Goal: Information Seeking & Learning: Learn about a topic

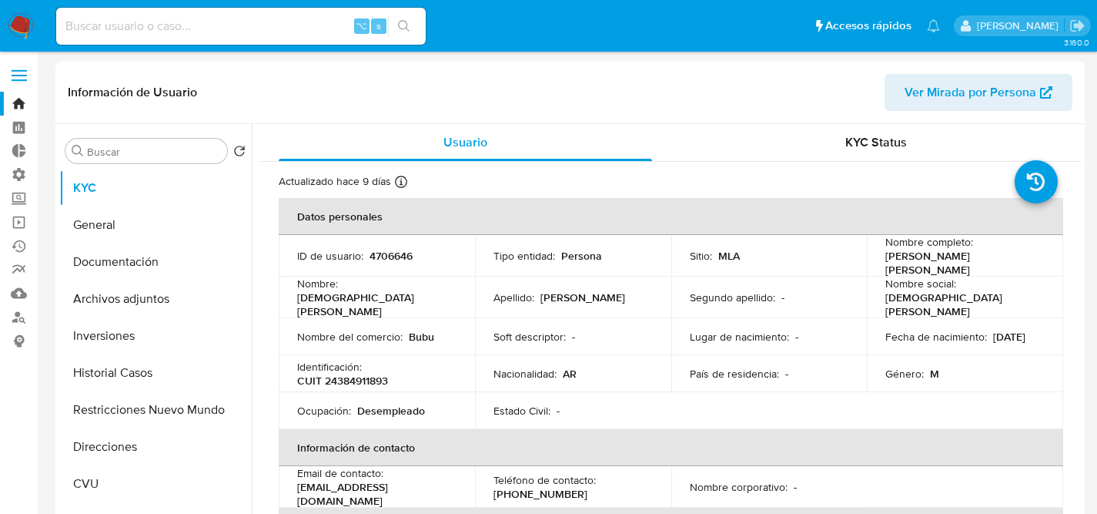
select select "10"
click at [210, 18] on input at bounding box center [241, 26] width 370 height 20
paste input "48396399"
type input "48396399"
click at [250, 17] on input at bounding box center [241, 26] width 370 height 20
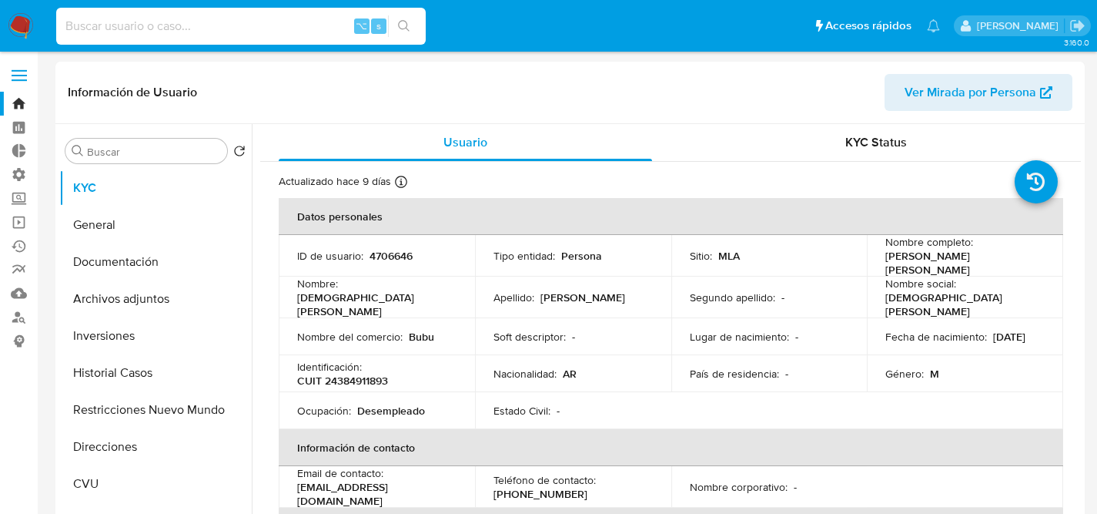
paste input "688066822"
type input "688066822"
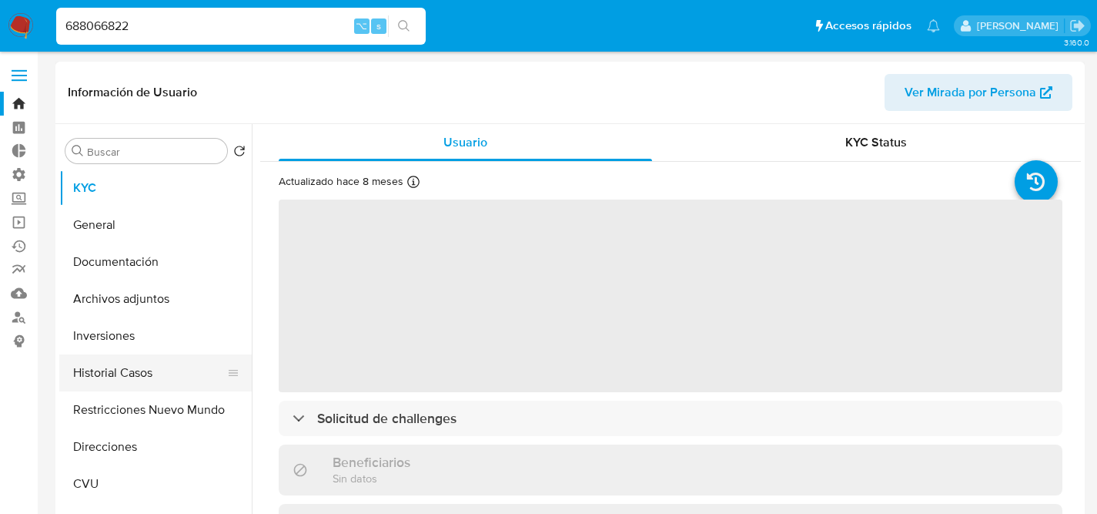
click at [129, 374] on button "Historial Casos" at bounding box center [149, 372] width 180 height 37
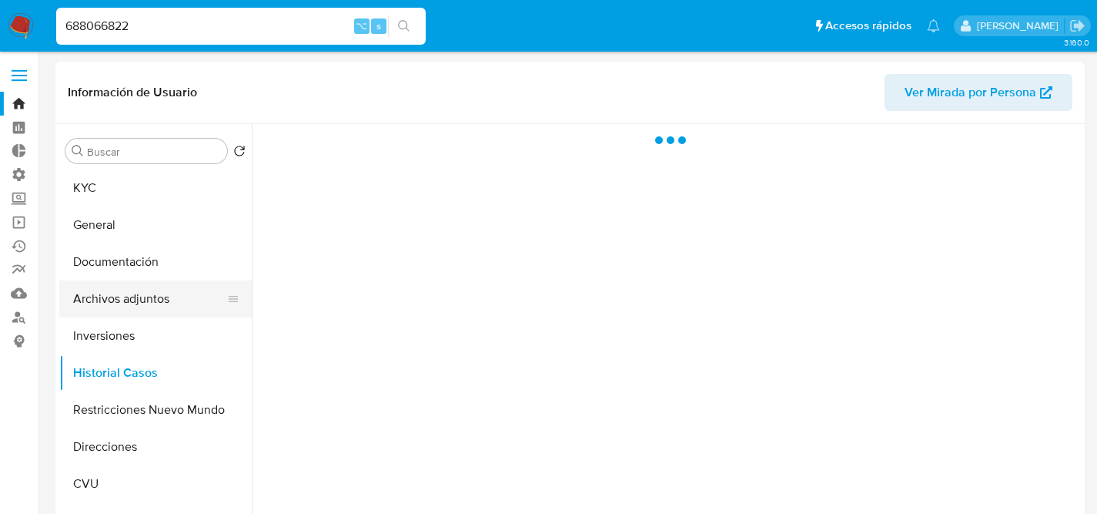
select select "10"
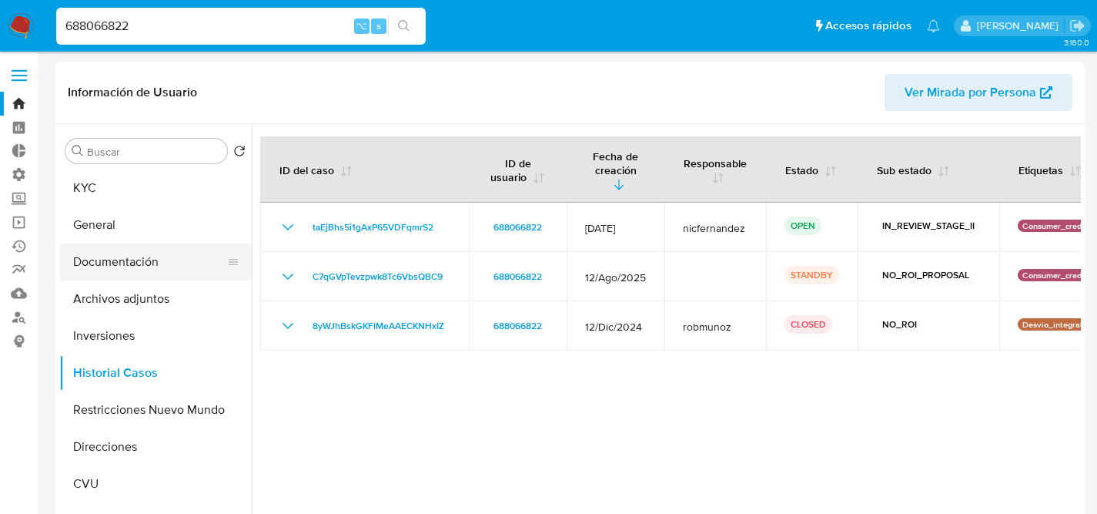
click at [129, 267] on button "Documentación" at bounding box center [149, 261] width 180 height 37
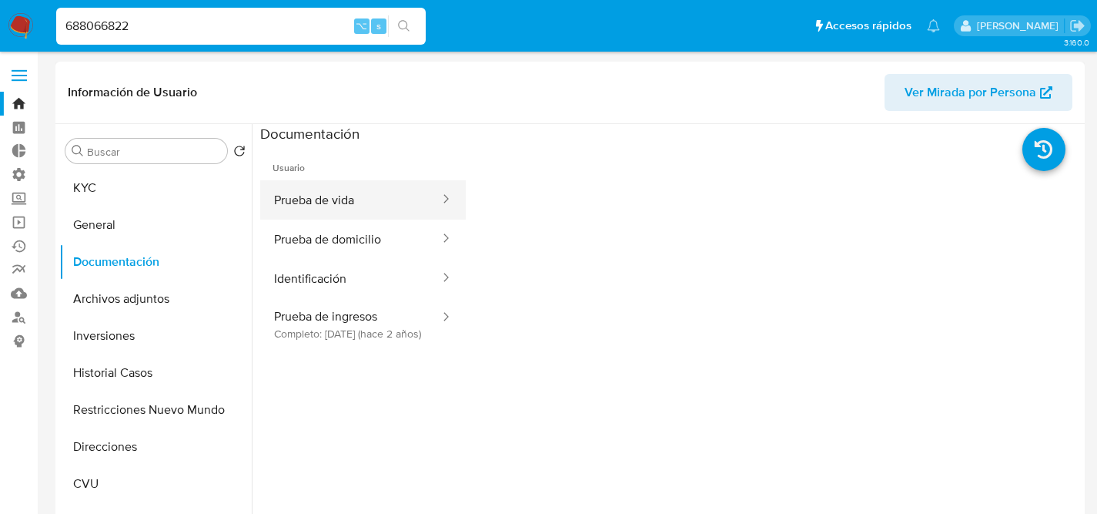
click at [378, 206] on button "Prueba de vida" at bounding box center [350, 199] width 181 height 39
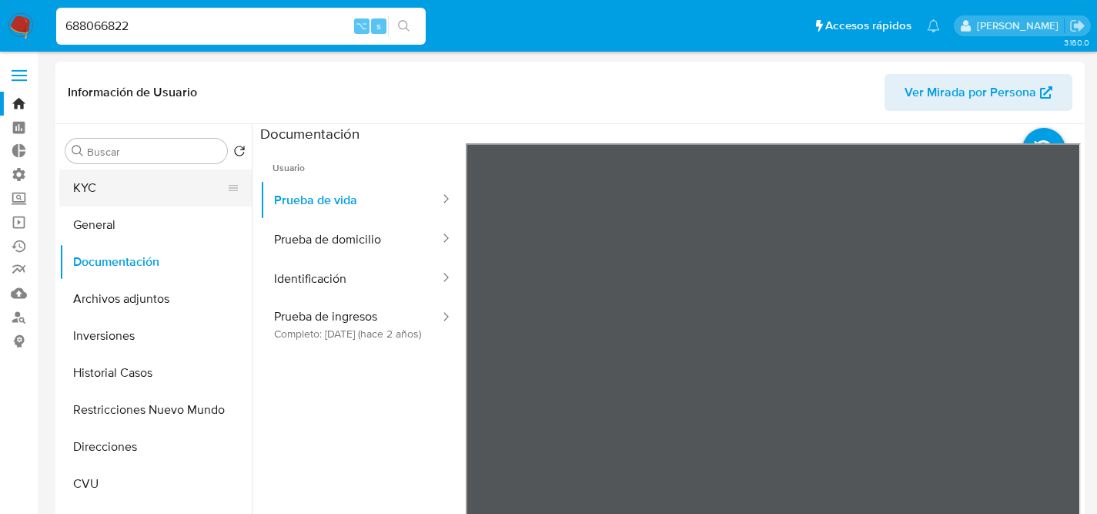
click at [144, 170] on button "KYC" at bounding box center [149, 187] width 180 height 37
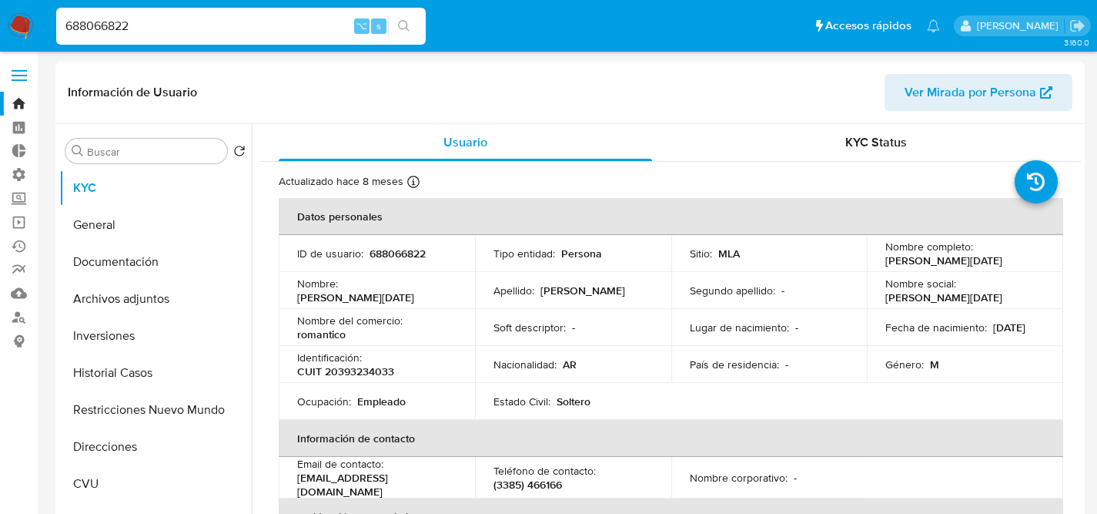
click at [202, 39] on div "688066822 ⌥ s" at bounding box center [241, 26] width 370 height 37
click at [204, 36] on div "688066822 ⌥ s" at bounding box center [241, 26] width 370 height 37
click at [204, 35] on input "688066822" at bounding box center [241, 26] width 370 height 20
paste input "181960061"
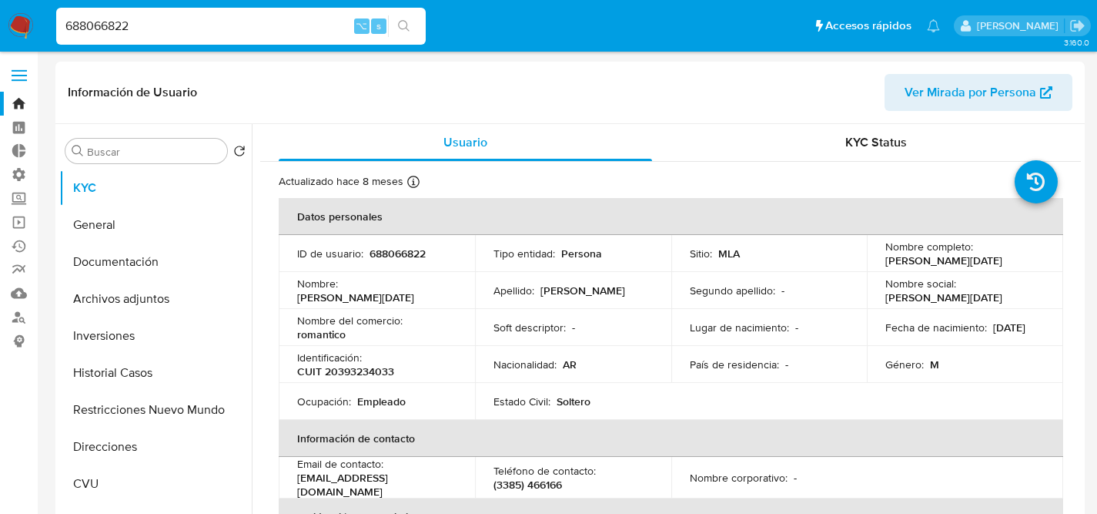
click at [129, 28] on input "688066822" at bounding box center [241, 26] width 370 height 20
paste input "181960061"
type input "181960061"
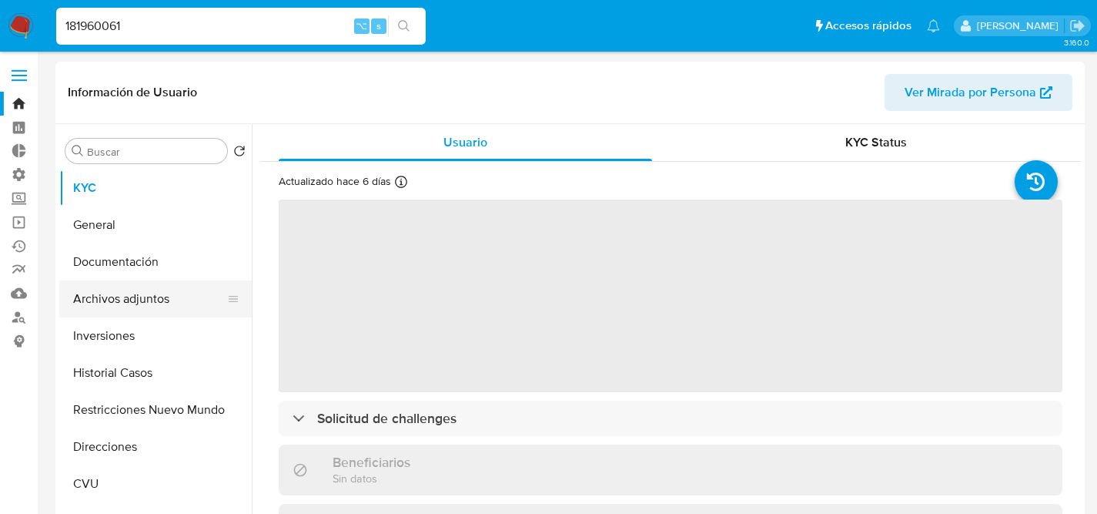
click at [146, 310] on button "Archivos adjuntos" at bounding box center [149, 298] width 180 height 37
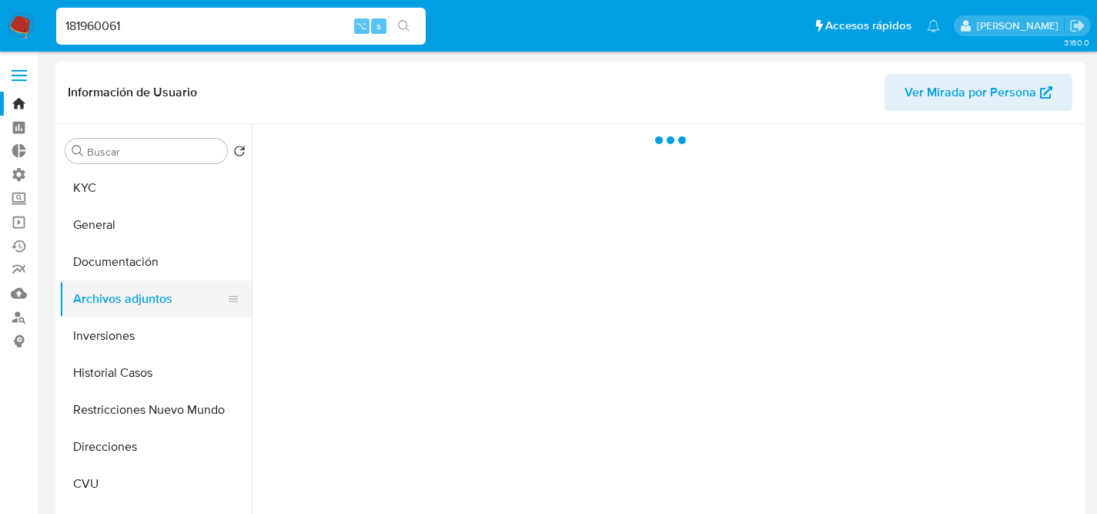
select select "10"
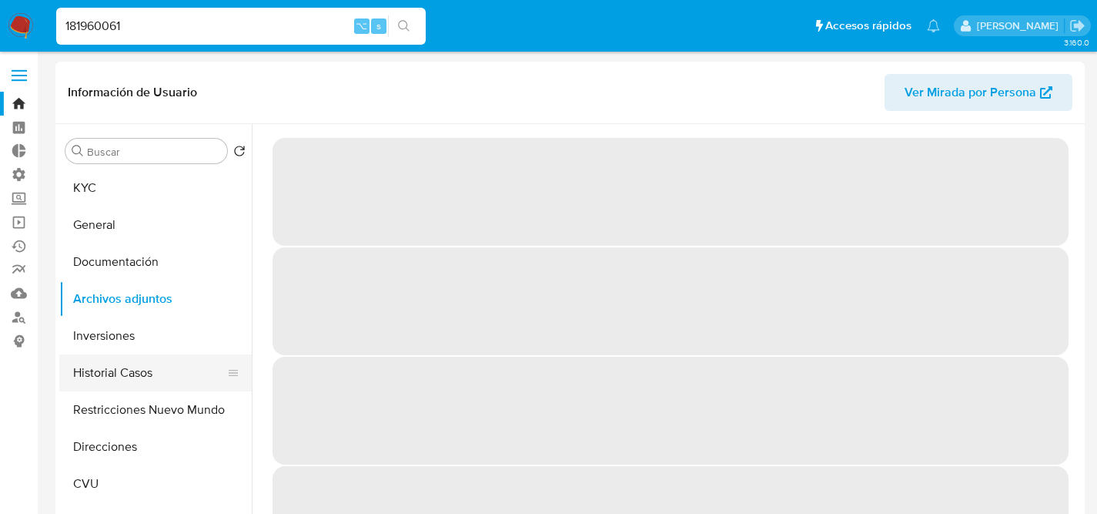
click at [123, 375] on button "Historial Casos" at bounding box center [149, 372] width 180 height 37
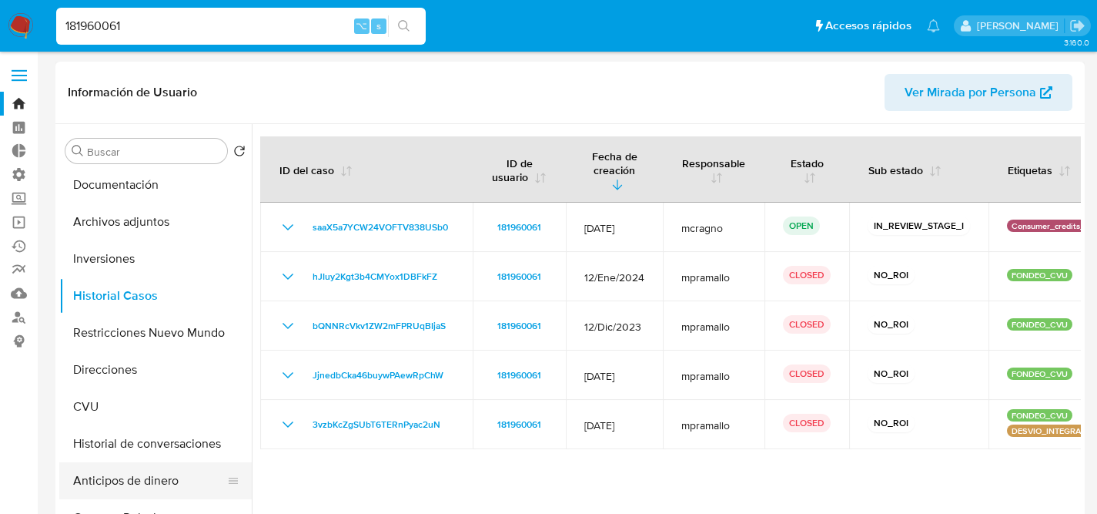
scroll to position [129, 0]
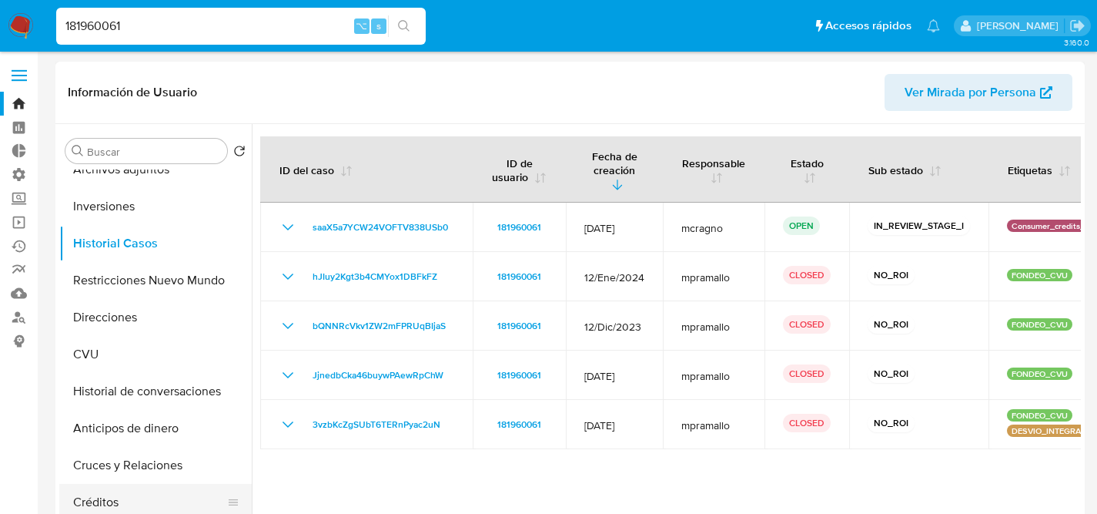
click at [114, 499] on button "Créditos" at bounding box center [149, 502] width 180 height 37
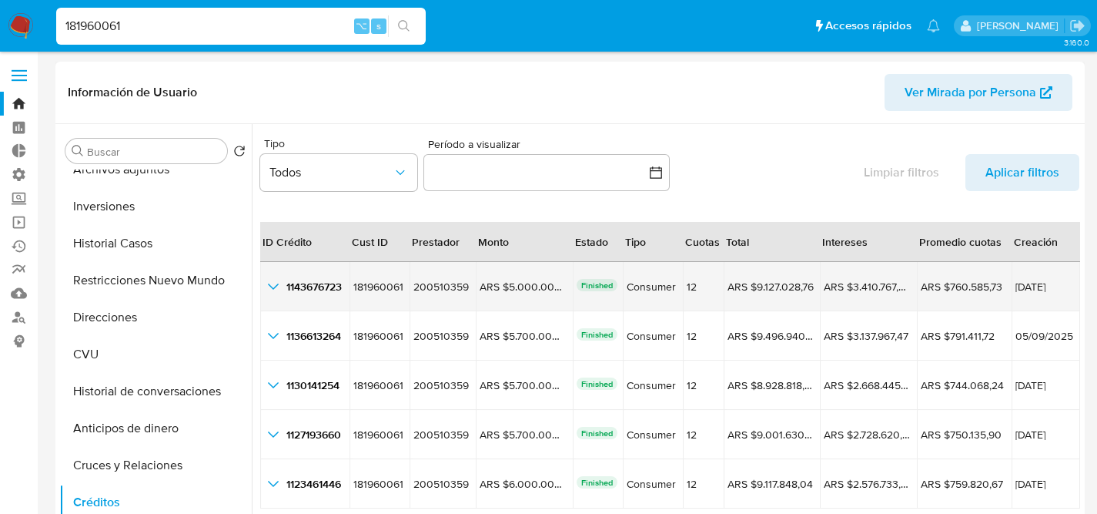
click at [276, 286] on icon "button_show_hidden_detail_by_id_0" at bounding box center [273, 286] width 11 height 6
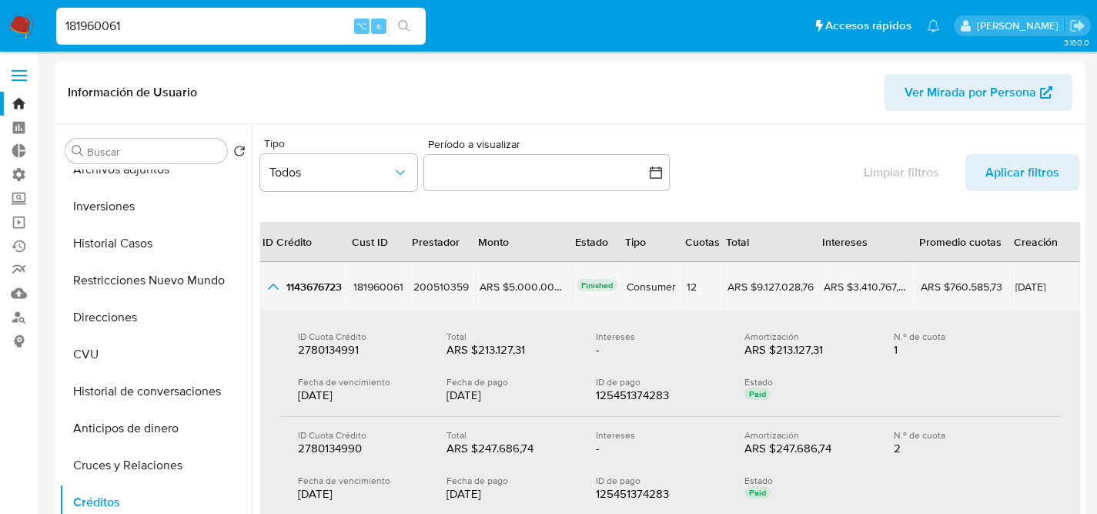
click at [274, 289] on icon "button_show_hidden_detail_by_id_0" at bounding box center [273, 286] width 18 height 18
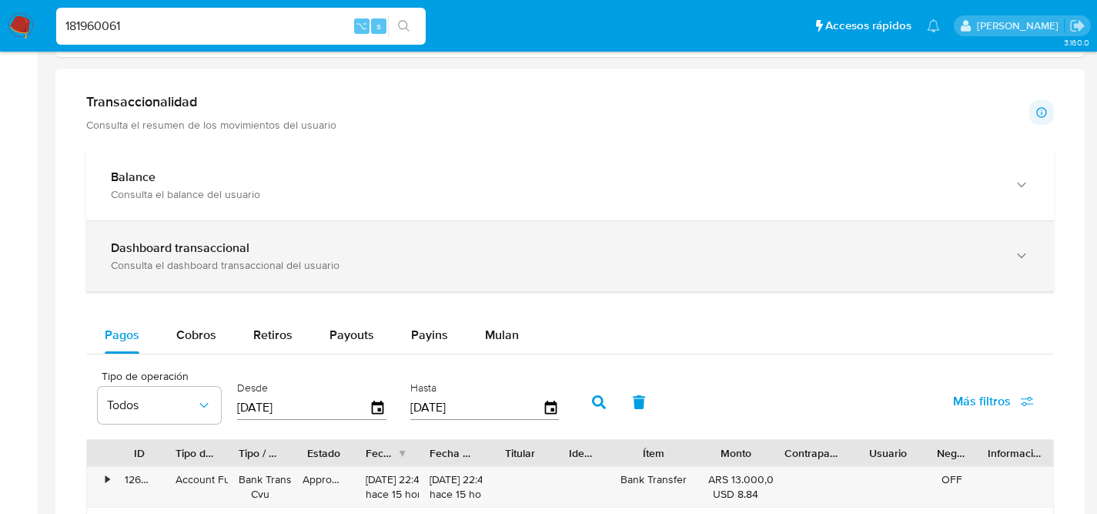
scroll to position [712, 0]
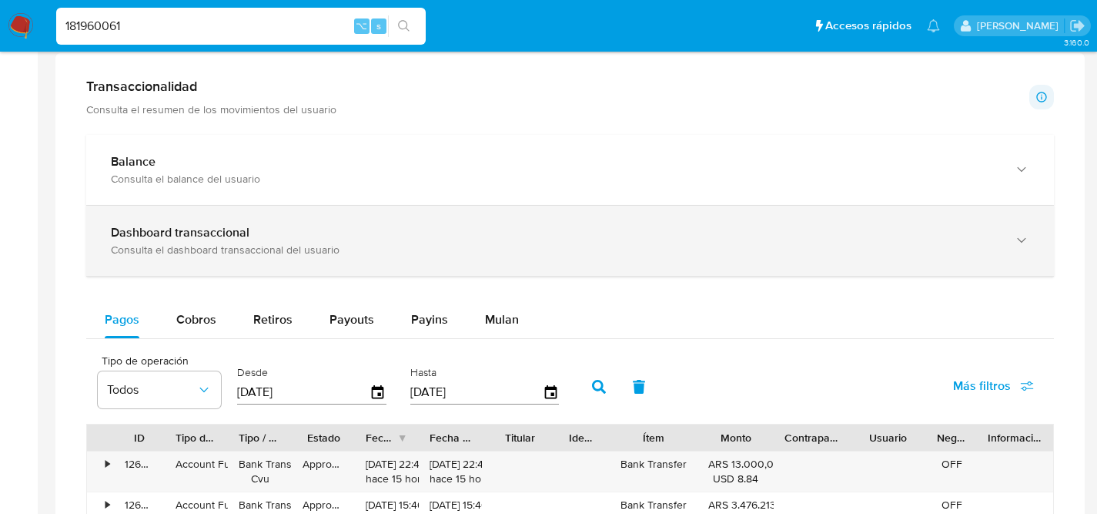
click at [155, 244] on div "Consulta el dashboard transaccional del usuario" at bounding box center [555, 250] width 888 height 14
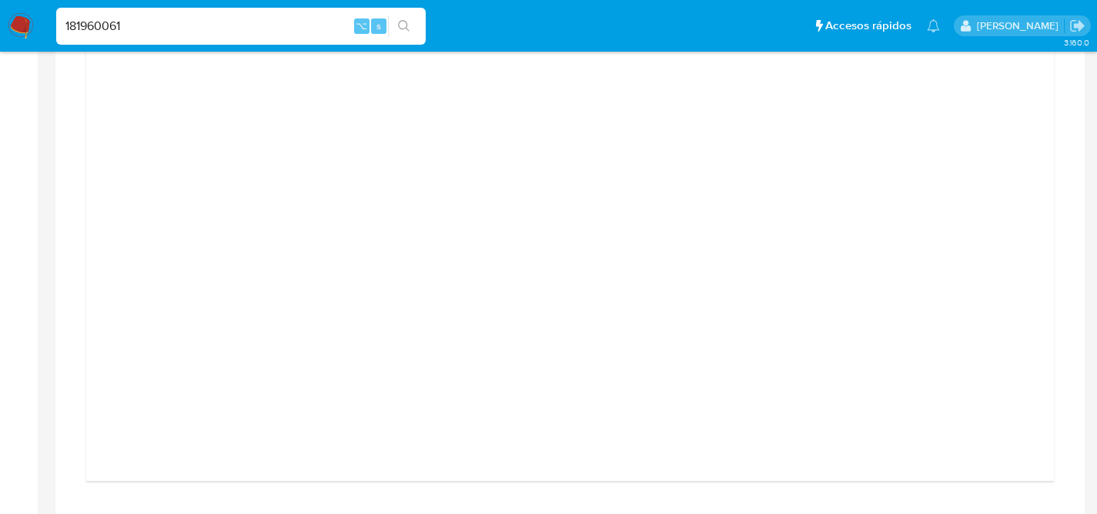
scroll to position [1511, 0]
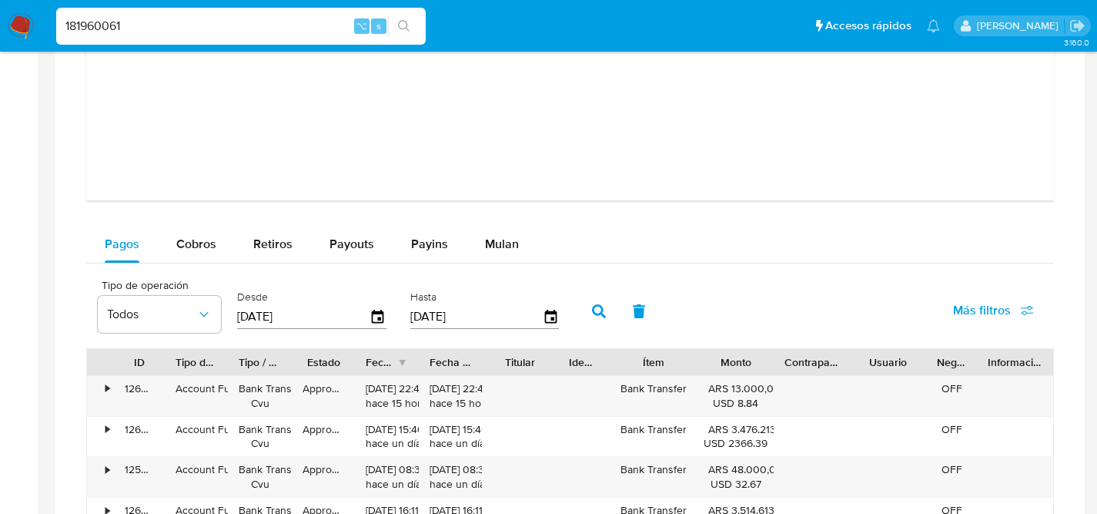
click at [494, 248] on span "Mulan" at bounding box center [502, 244] width 34 height 18
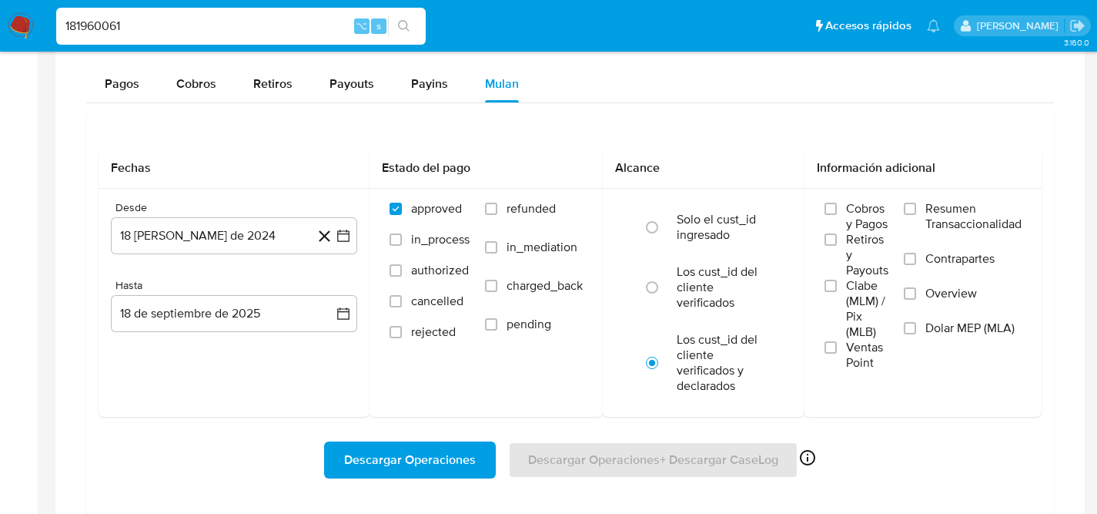
scroll to position [1711, 0]
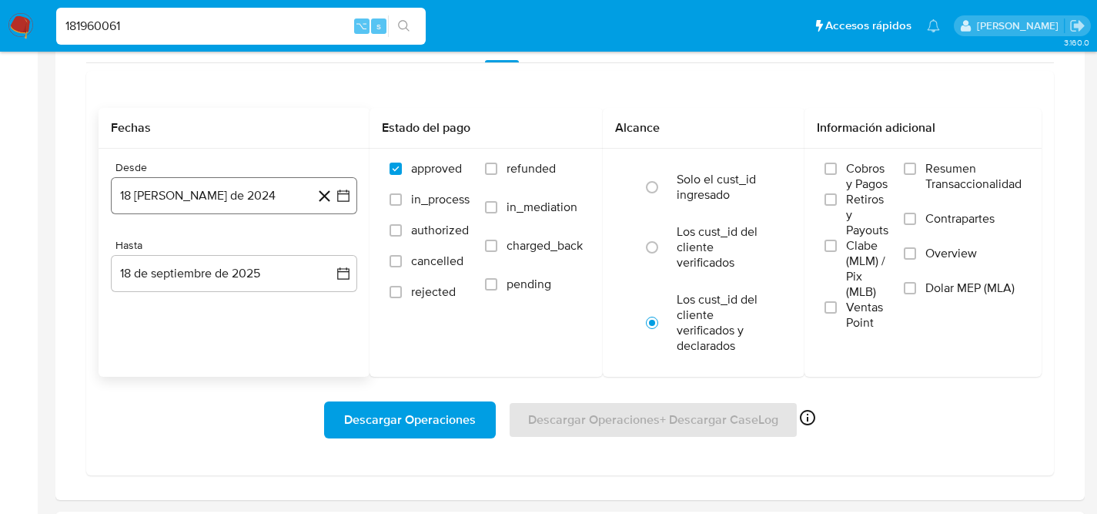
click at [169, 193] on button "18 [PERSON_NAME] de 2024" at bounding box center [234, 195] width 246 height 37
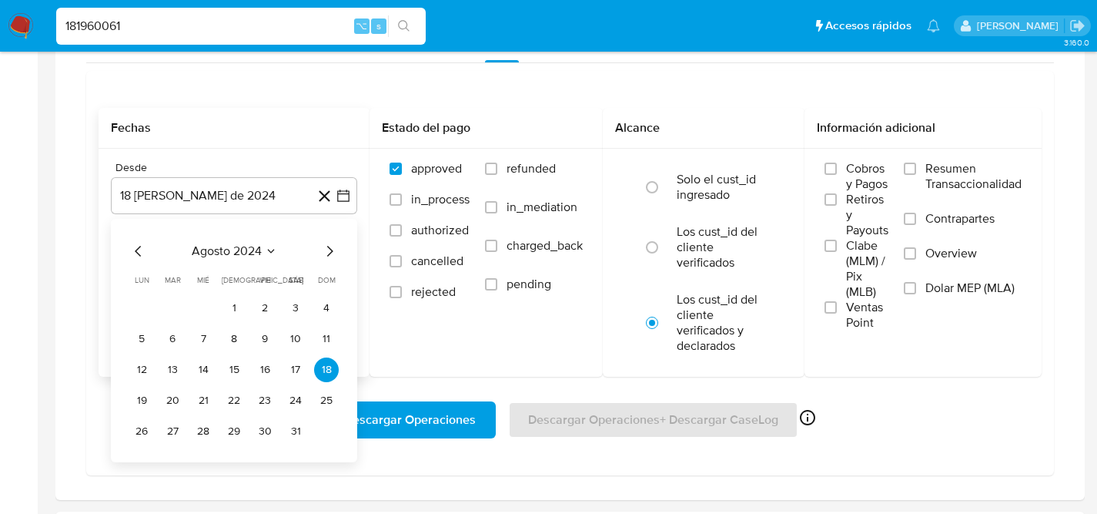
click at [327, 249] on icon "Mes siguiente" at bounding box center [329, 251] width 18 height 18
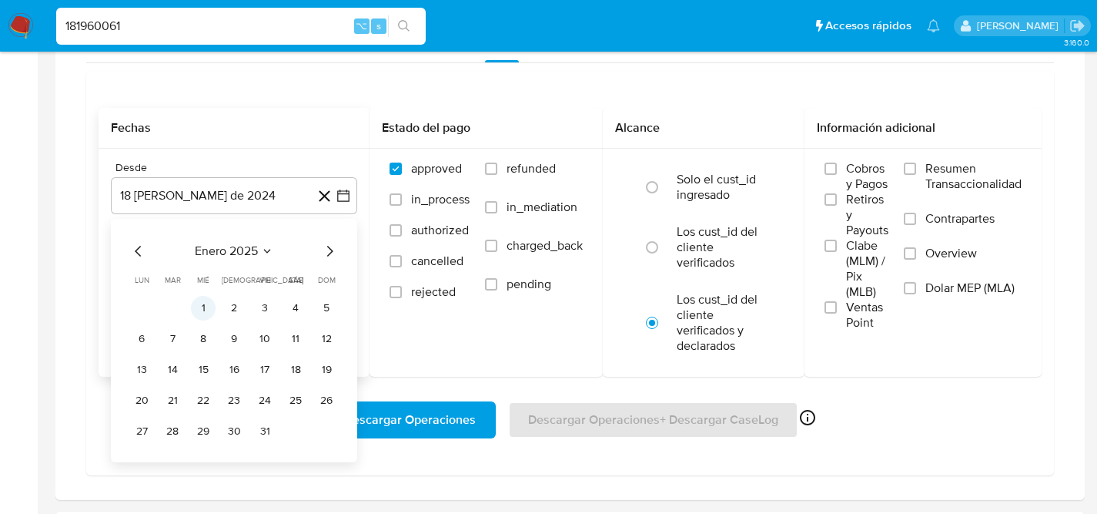
click at [206, 306] on button "1" at bounding box center [203, 308] width 25 height 25
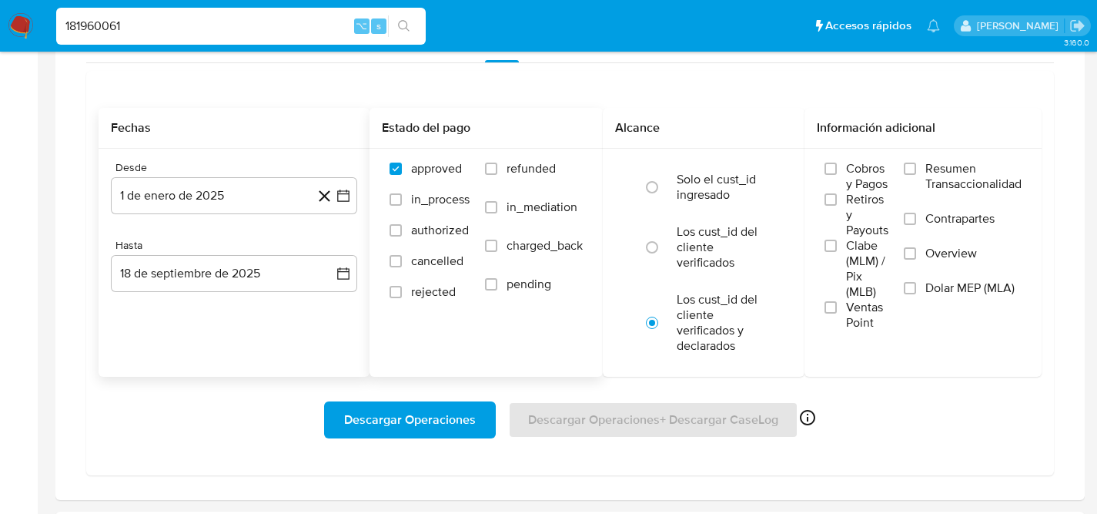
drag, startPoint x: 521, startPoint y: 177, endPoint x: 535, endPoint y: 175, distance: 14.8
click at [521, 176] on span "refunded" at bounding box center [531, 168] width 49 height 15
click at [497, 175] on input "refunded" at bounding box center [491, 168] width 12 height 12
checkbox input "true"
click at [747, 260] on label "Los cust_id del cliente verificados" at bounding box center [720, 247] width 86 height 46
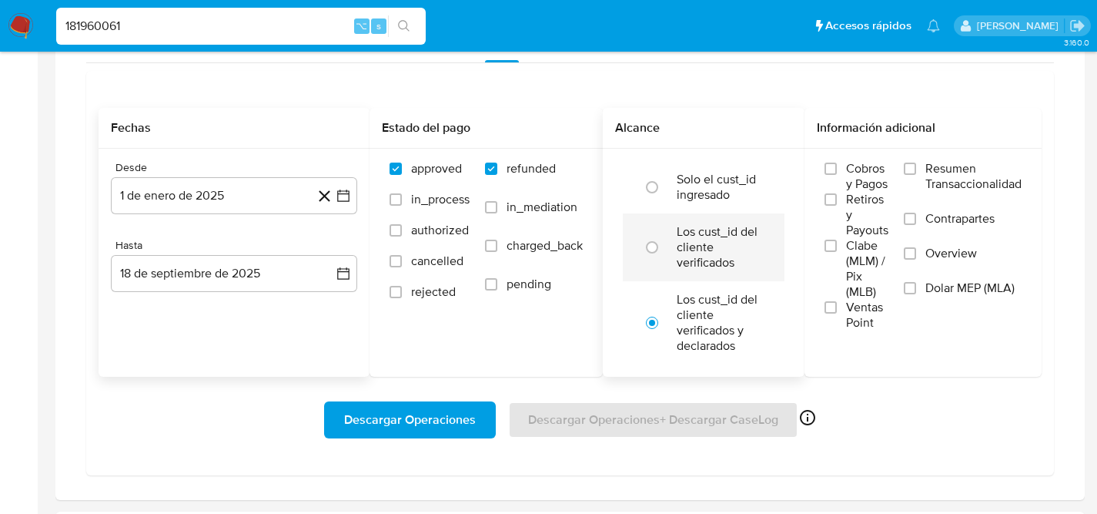
click at [665, 260] on input "radio" at bounding box center [652, 247] width 25 height 25
radio input "true"
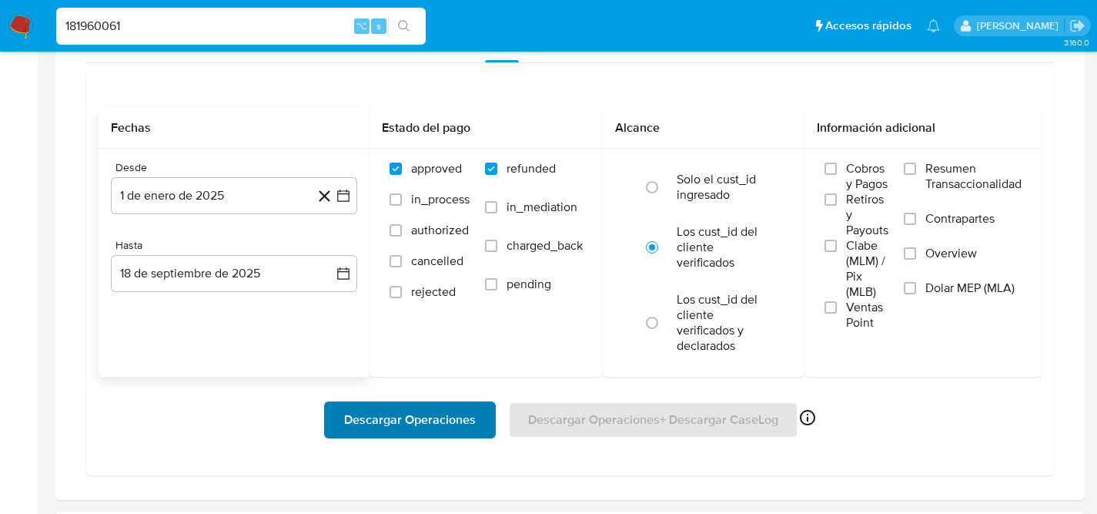
click at [422, 414] on span "Descargar Operaciones" at bounding box center [410, 420] width 132 height 34
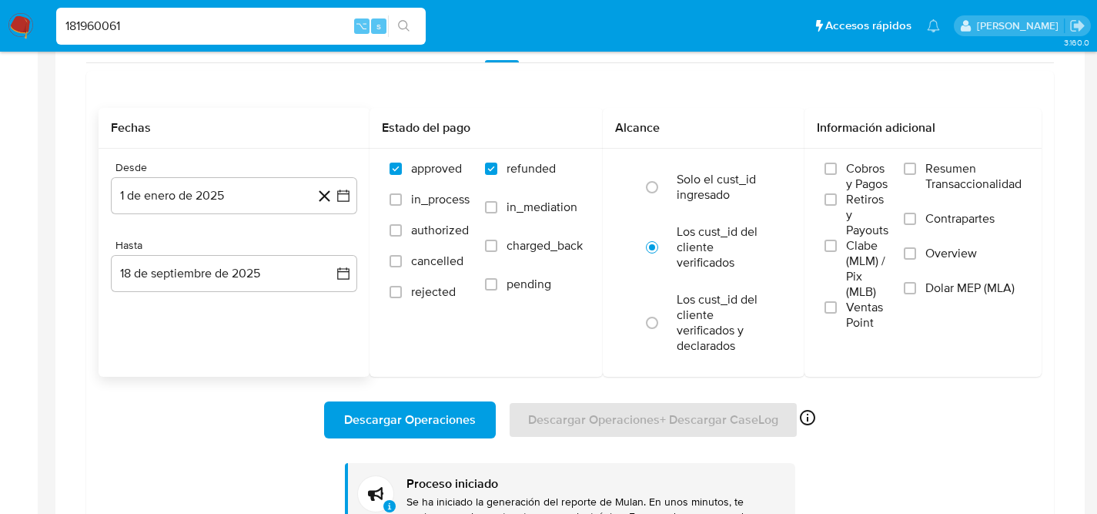
click at [182, 12] on div "181960061 ⌥ s" at bounding box center [241, 26] width 370 height 37
click at [188, 18] on input "181960061" at bounding box center [241, 26] width 370 height 20
paste input "9382674"
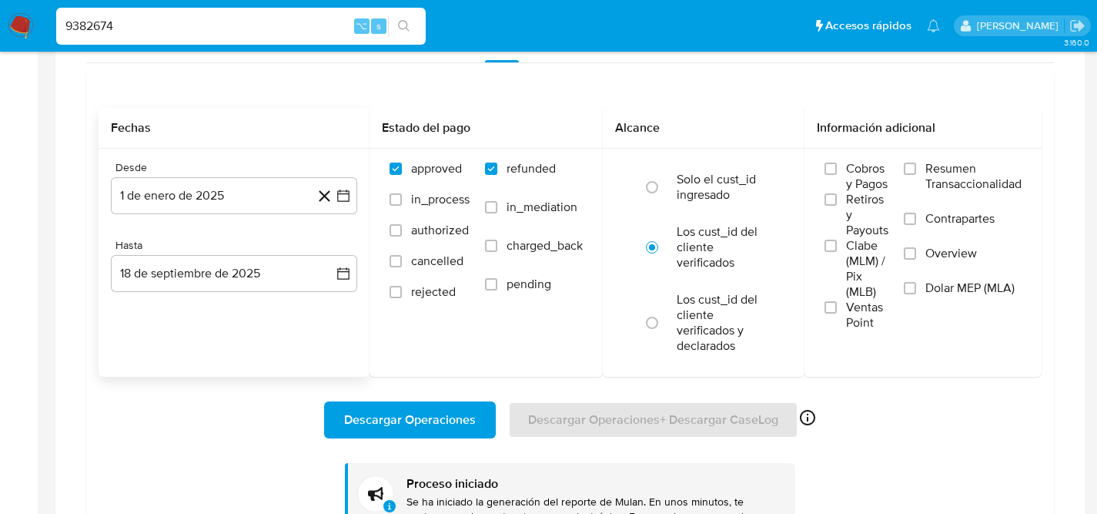
type input "9382674"
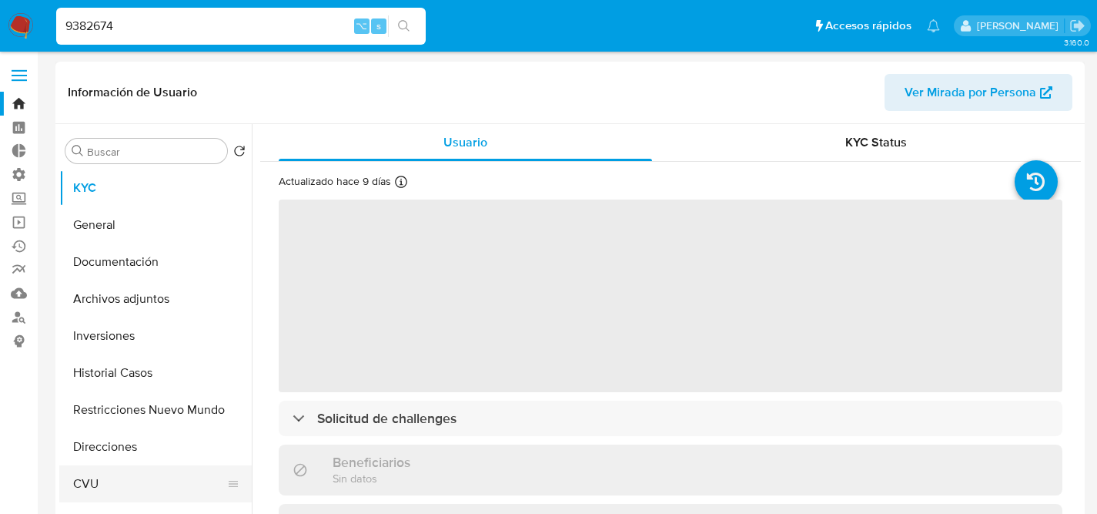
select select "10"
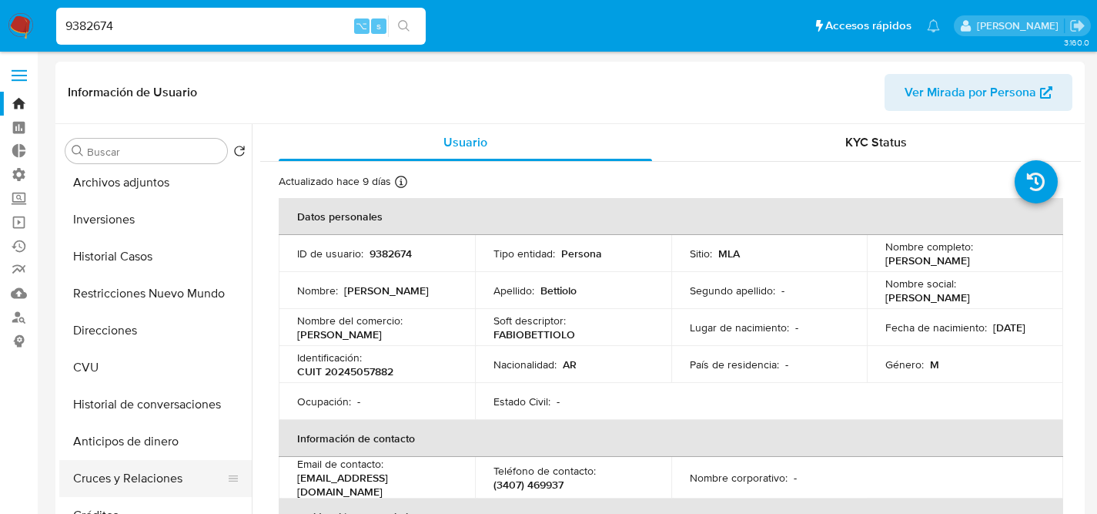
scroll to position [131, 0]
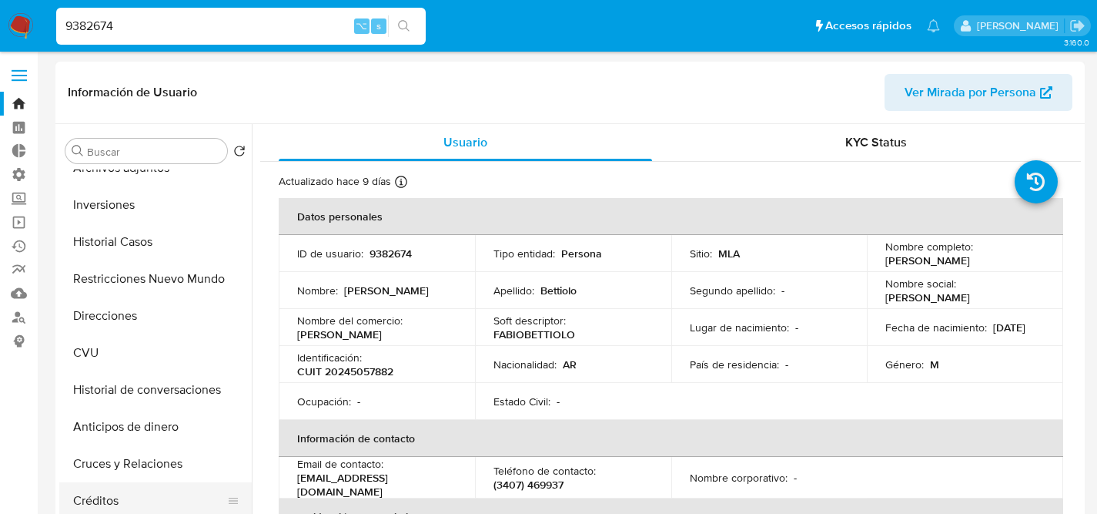
click at [112, 487] on button "Créditos" at bounding box center [149, 500] width 180 height 37
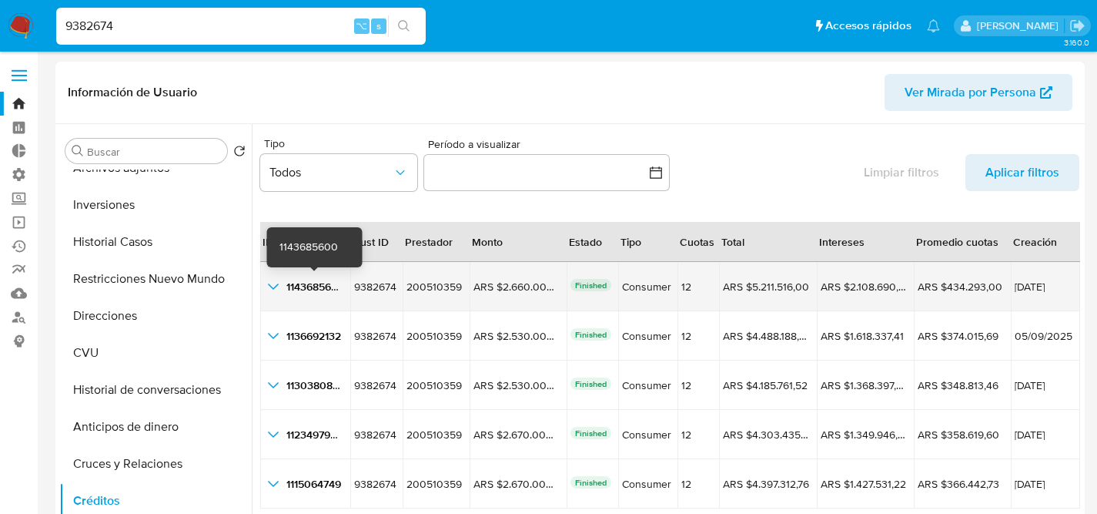
click at [291, 280] on span "1143685600" at bounding box center [315, 286] width 59 height 15
click at [283, 283] on div "1143685600 1143685600" at bounding box center [305, 286] width 82 height 18
click at [268, 281] on icon "button_show_hidden_detail_by_id_0" at bounding box center [273, 286] width 18 height 18
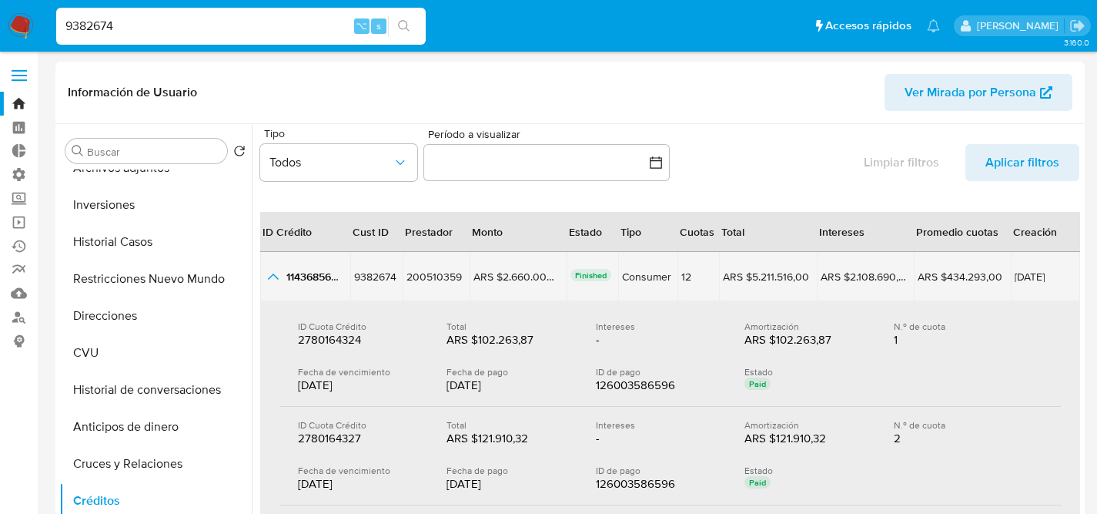
scroll to position [163, 0]
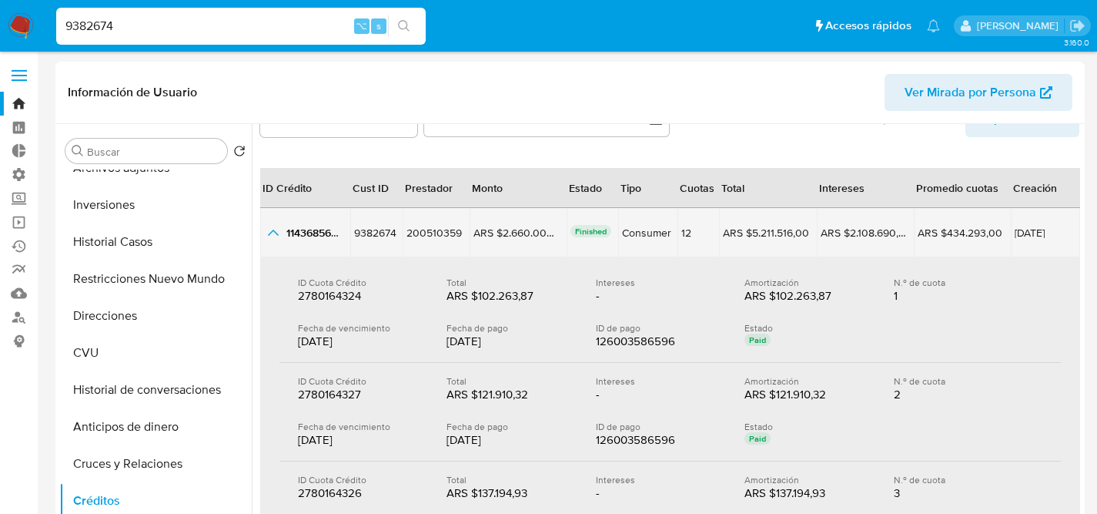
click at [271, 240] on icon "button_show_hidden_detail_by_id_0" at bounding box center [273, 232] width 18 height 18
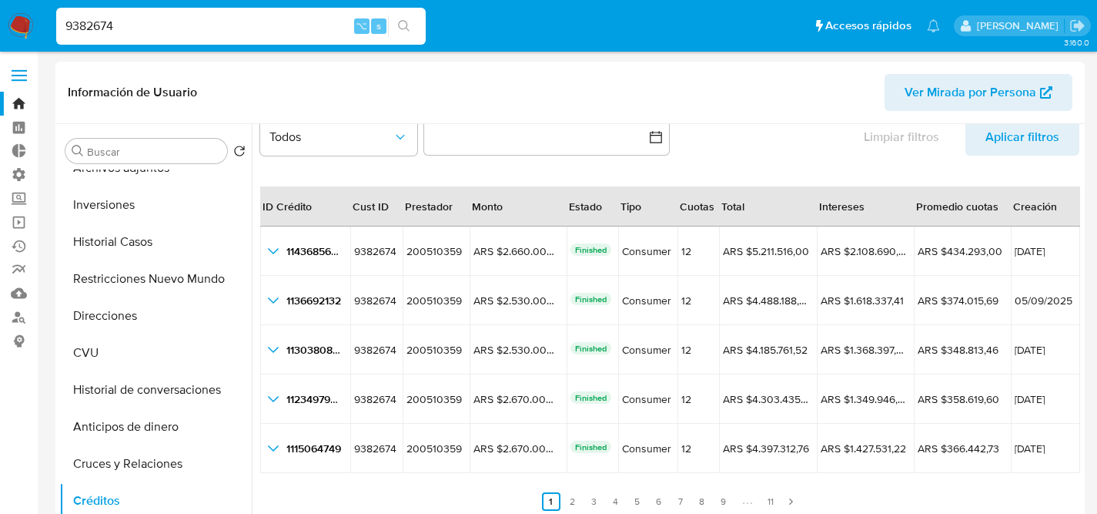
click at [752, 501] on li "Paginación" at bounding box center [747, 501] width 25 height 17
click at [755, 501] on li "Paginación" at bounding box center [747, 501] width 25 height 17
click at [762, 501] on link "11" at bounding box center [771, 501] width 18 height 18
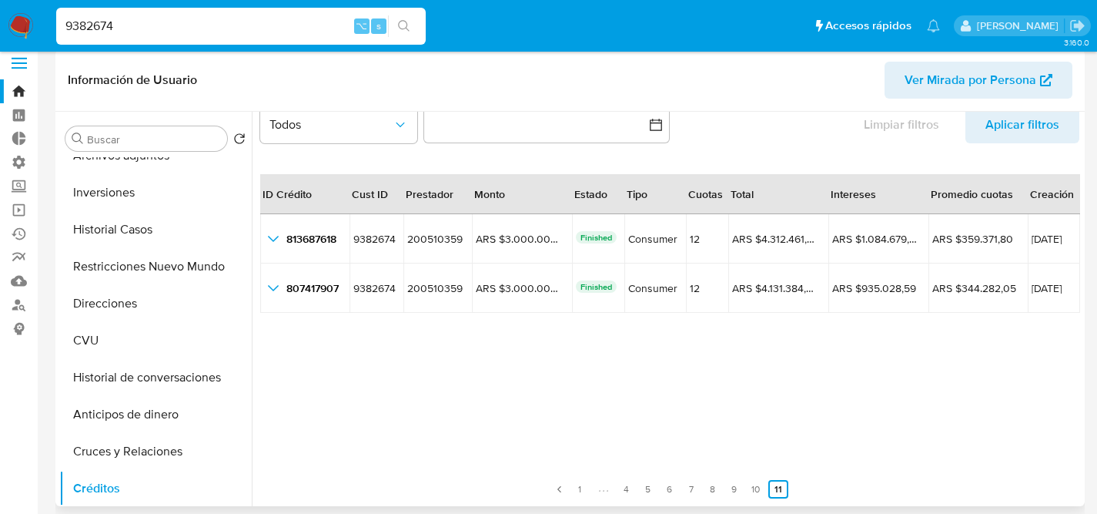
scroll to position [26, 0]
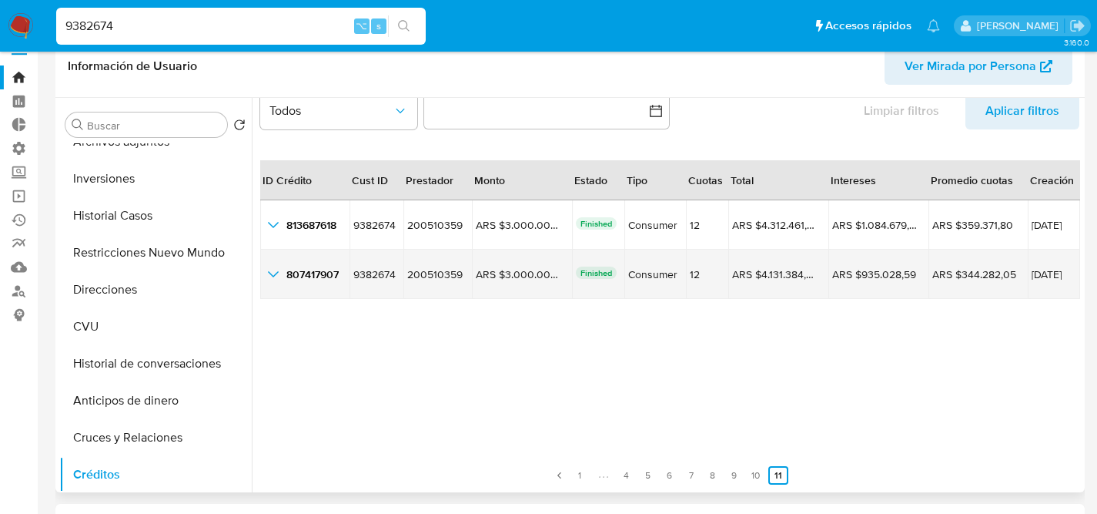
click at [273, 276] on icon "button_show_hidden_detail_by_id_1" at bounding box center [273, 274] width 11 height 6
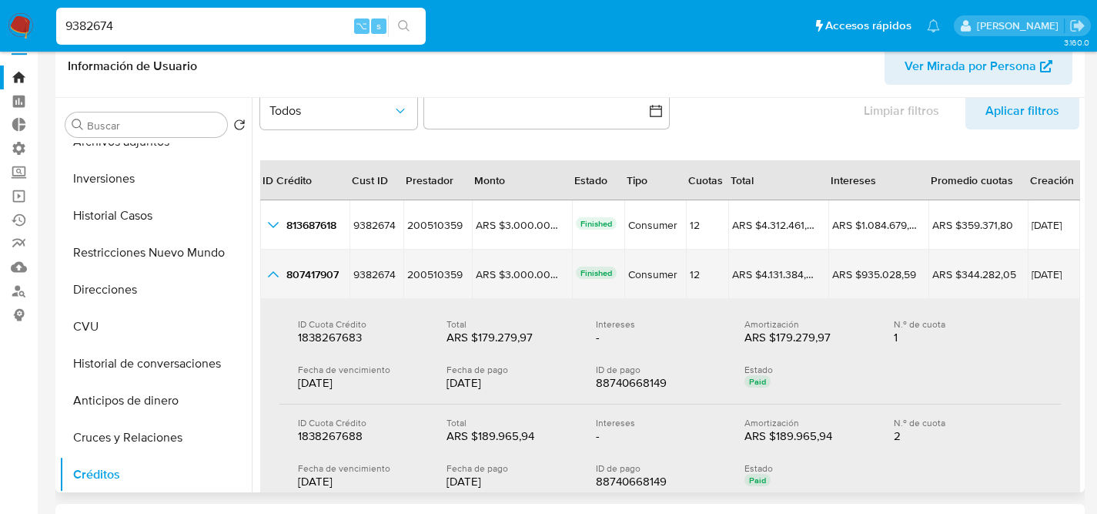
click at [273, 276] on icon "button_show_hidden_detail_by_id_1" at bounding box center [273, 274] width 18 height 18
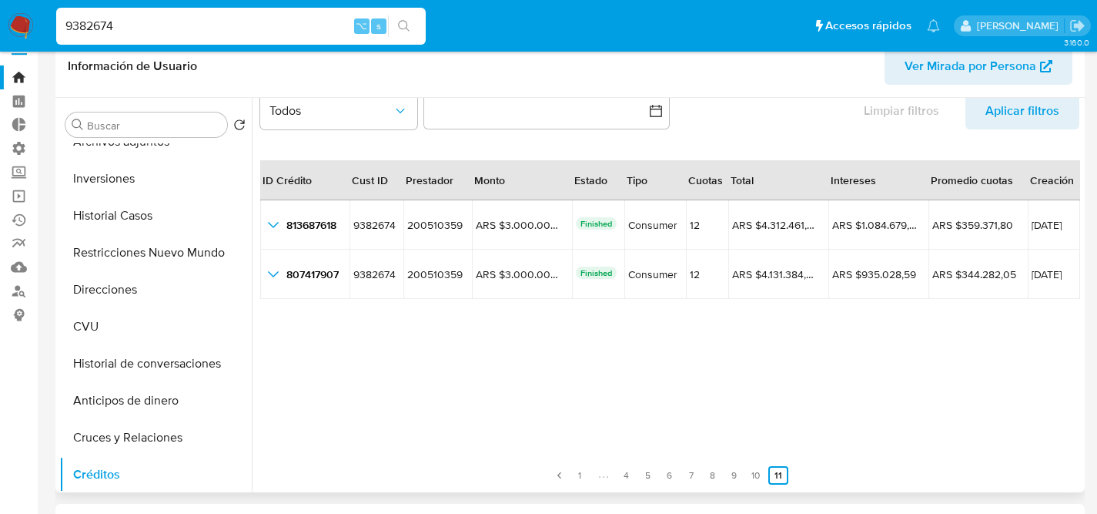
click at [742, 477] on ul "Anterior 1 4 5 6 7 8 9 10 11 Siguiente" at bounding box center [669, 465] width 819 height 37
click at [753, 474] on link "10" at bounding box center [756, 475] width 18 height 18
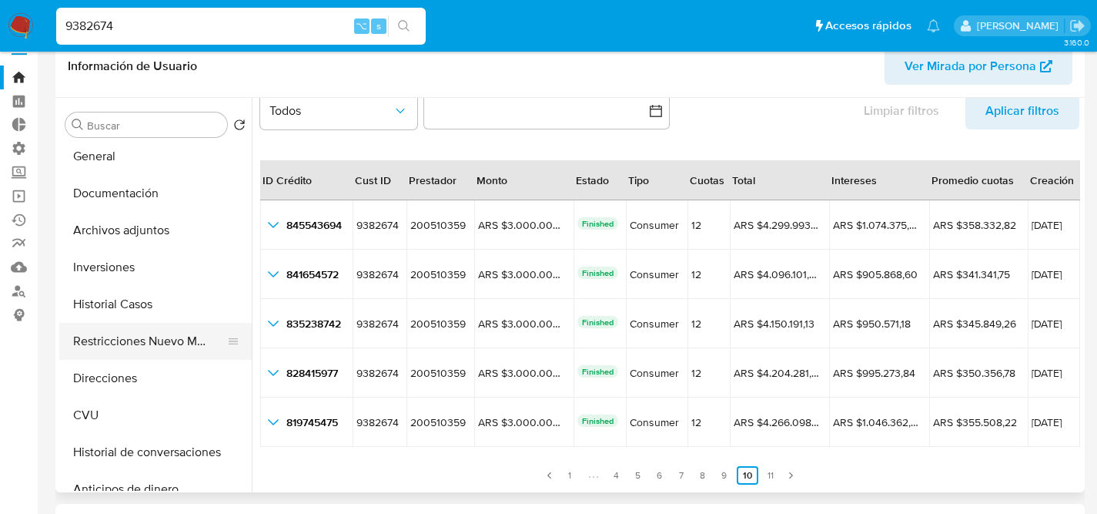
scroll to position [0, 0]
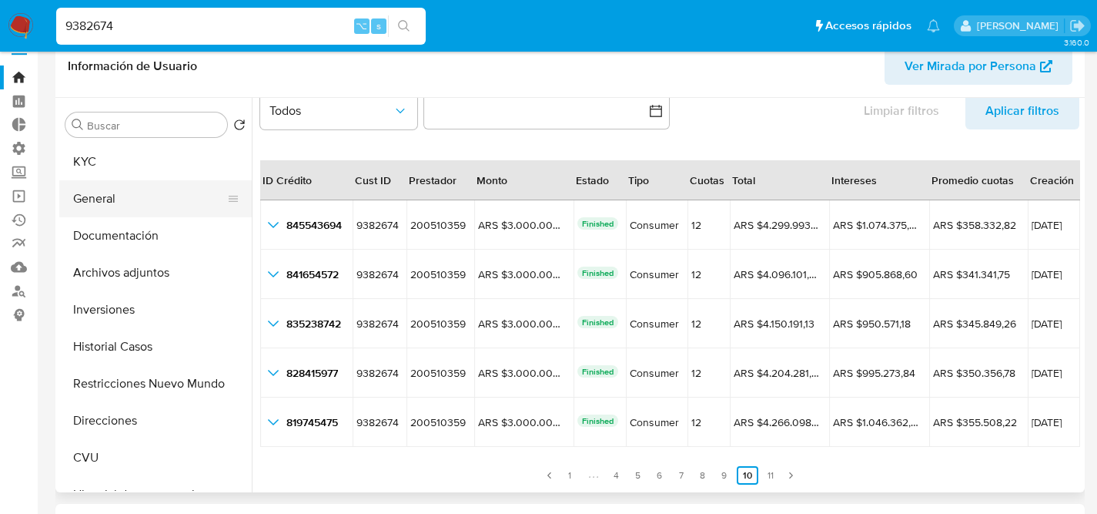
click at [114, 184] on button "General" at bounding box center [149, 198] width 180 height 37
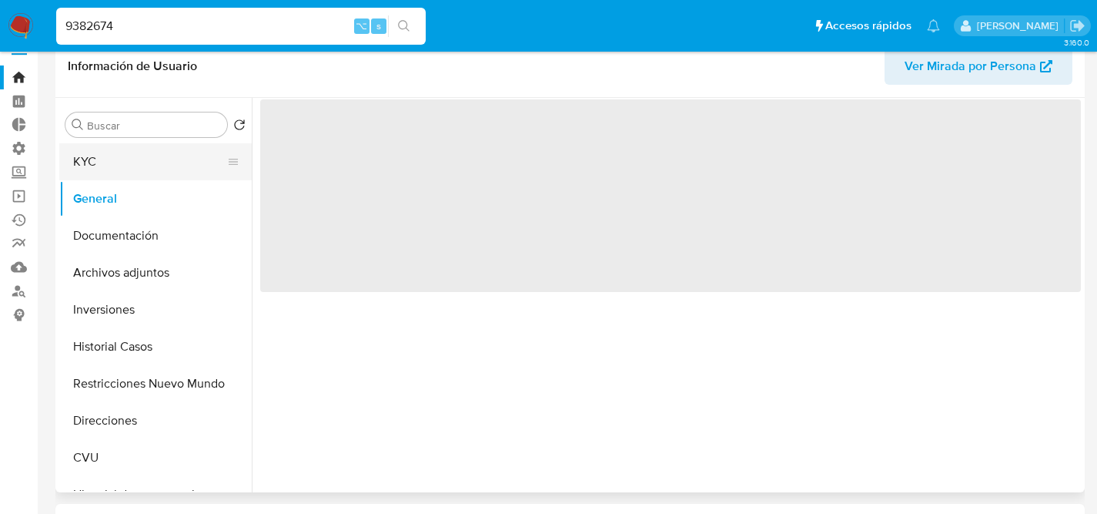
click at [118, 174] on button "KYC" at bounding box center [149, 161] width 180 height 37
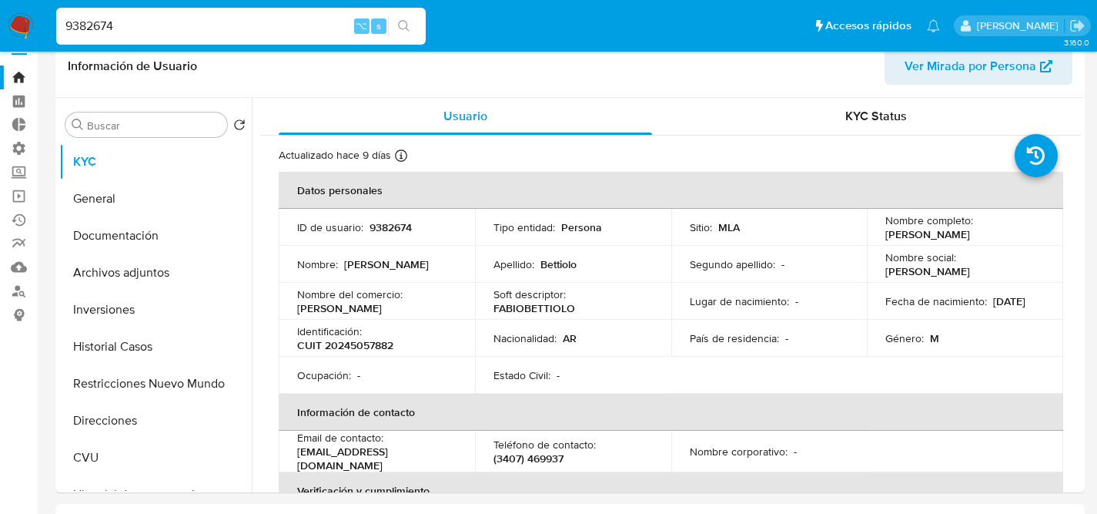
click at [318, 45] on div "9382674 ⌥ s" at bounding box center [241, 26] width 370 height 43
click at [319, 42] on div "9382674 ⌥ s" at bounding box center [241, 26] width 370 height 37
click at [319, 39] on div "9382674 ⌥ s" at bounding box center [241, 26] width 370 height 37
click at [315, 38] on div "9382674 ⌥ s" at bounding box center [241, 26] width 370 height 37
click at [314, 38] on div "9382674 ⌥ s" at bounding box center [241, 26] width 370 height 37
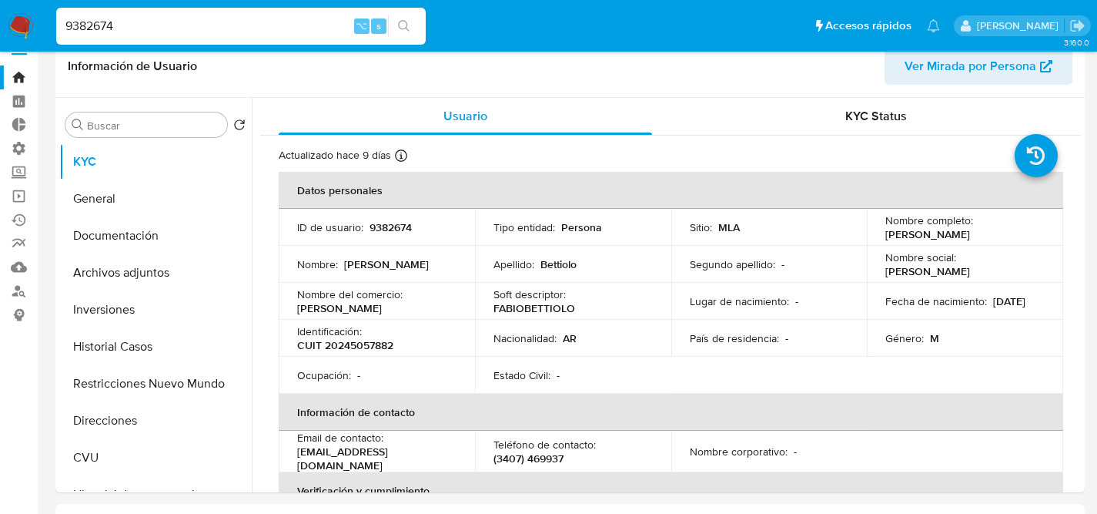
click at [306, 32] on input "9382674" at bounding box center [241, 26] width 370 height 20
paste input "Fo2KlWGdjJHP1dGwDnQsfBK"
type input "9Fo2KlWGdjJHP1dGwDnQsfBK"
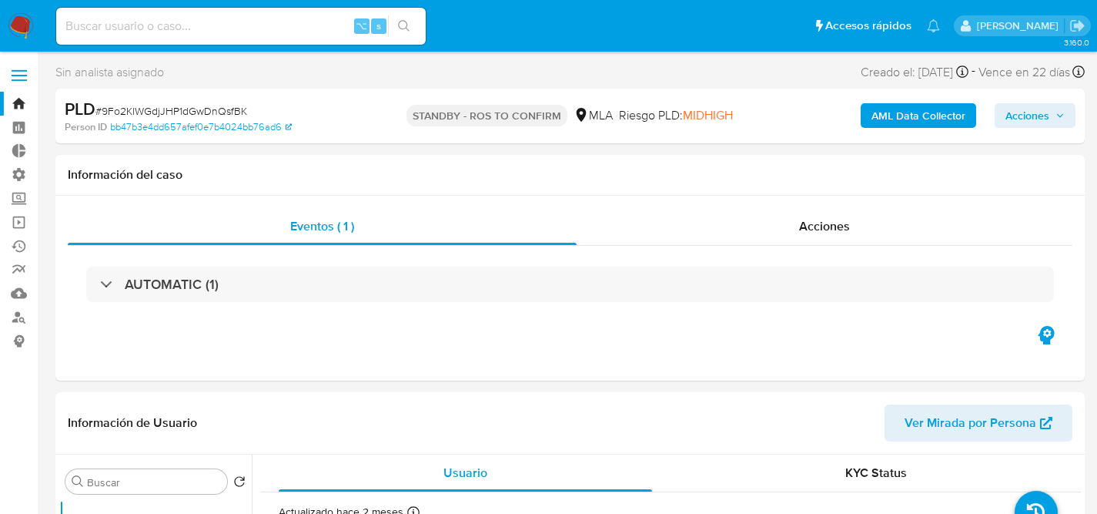
select select "10"
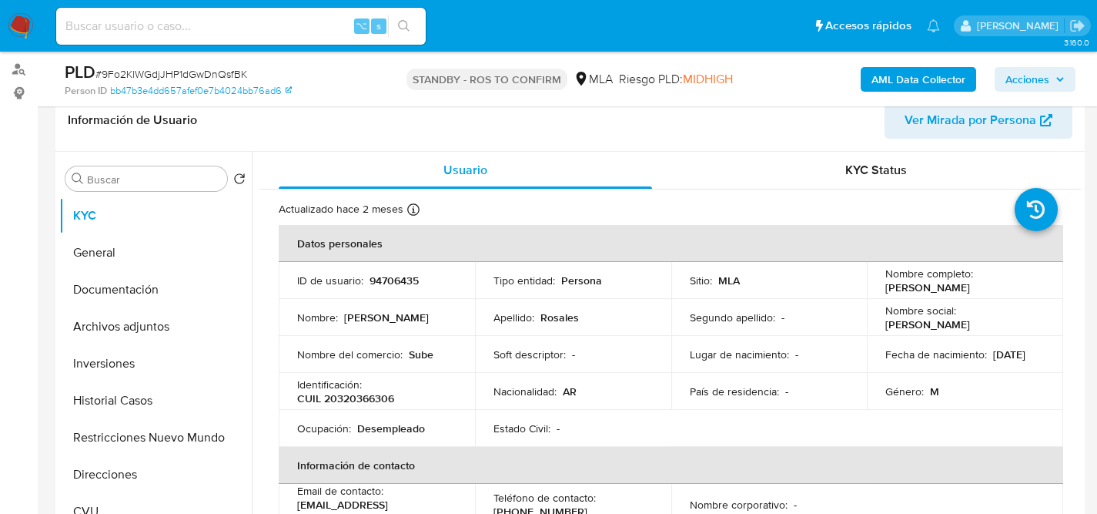
scroll to position [248, 0]
click at [146, 323] on button "Archivos adjuntos" at bounding box center [149, 326] width 180 height 37
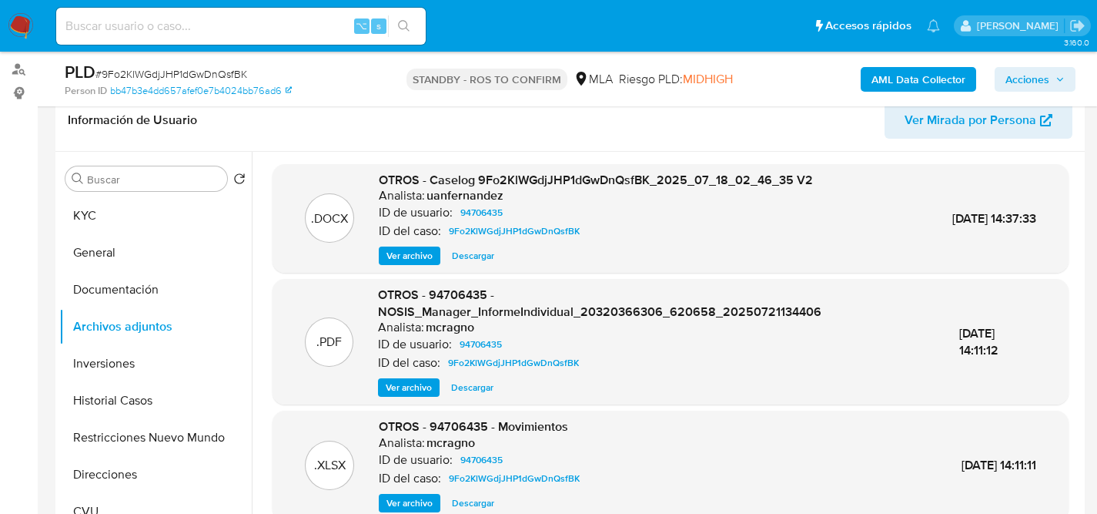
click at [474, 251] on span "Descargar" at bounding box center [473, 255] width 42 height 15
click at [109, 213] on button "KYC" at bounding box center [149, 215] width 180 height 37
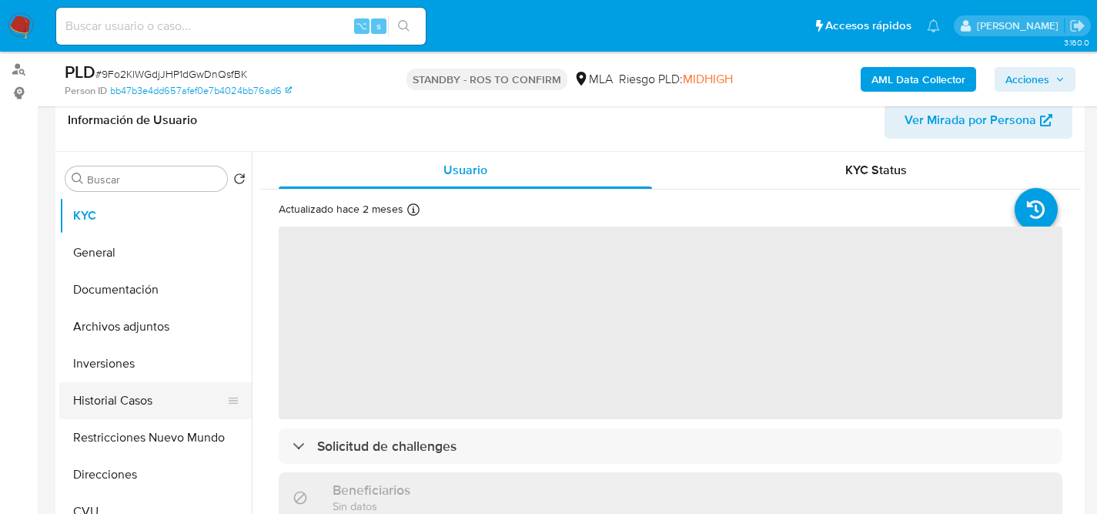
click at [114, 413] on button "Historial Casos" at bounding box center [149, 400] width 180 height 37
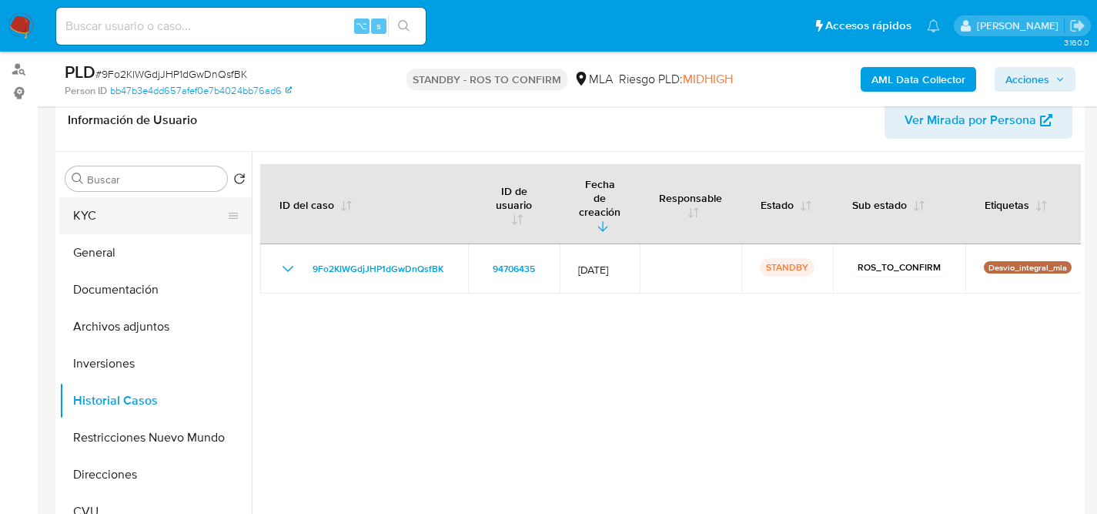
click at [117, 220] on button "KYC" at bounding box center [149, 215] width 180 height 37
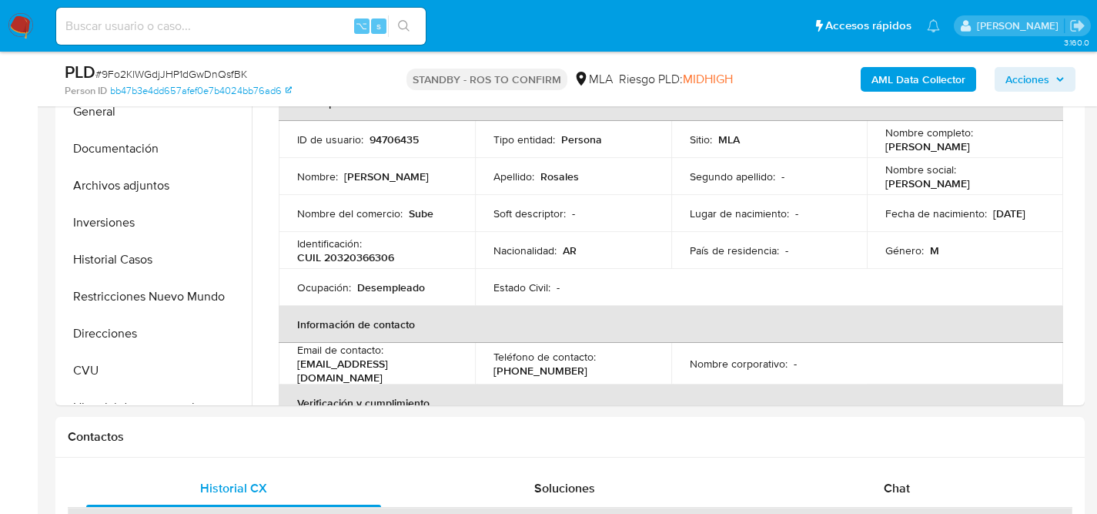
scroll to position [268, 0]
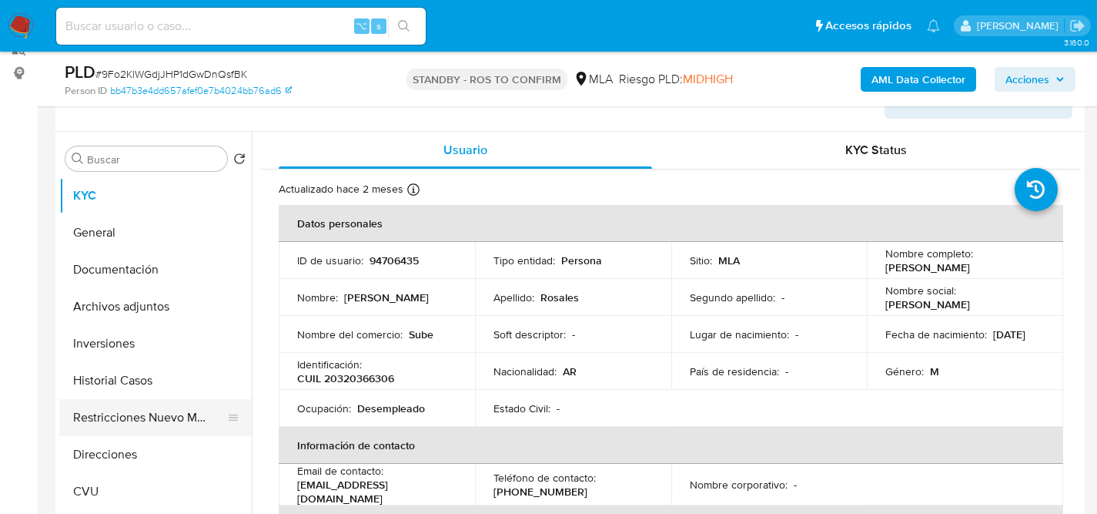
click at [115, 425] on button "Restricciones Nuevo Mundo" at bounding box center [149, 417] width 180 height 37
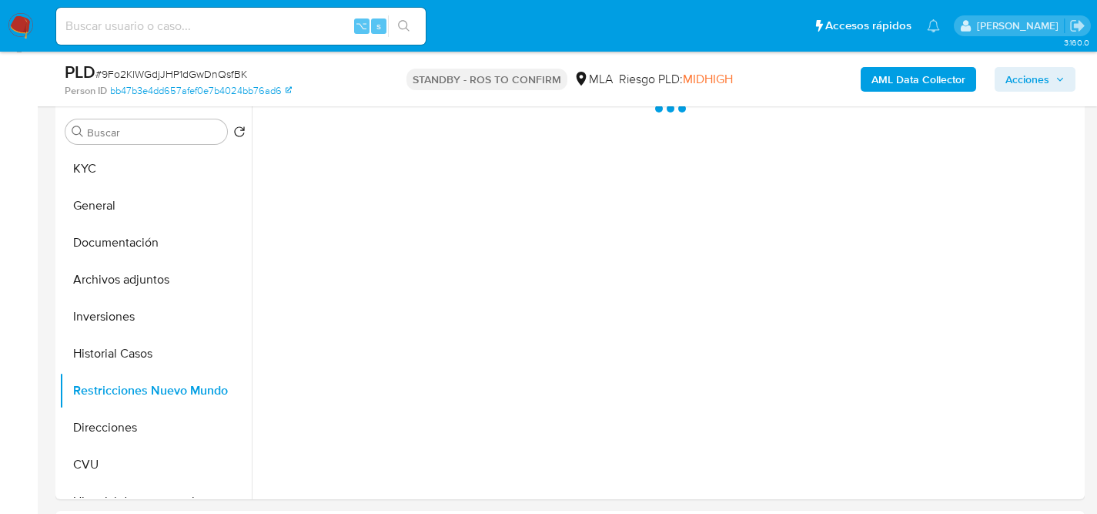
scroll to position [295, 0]
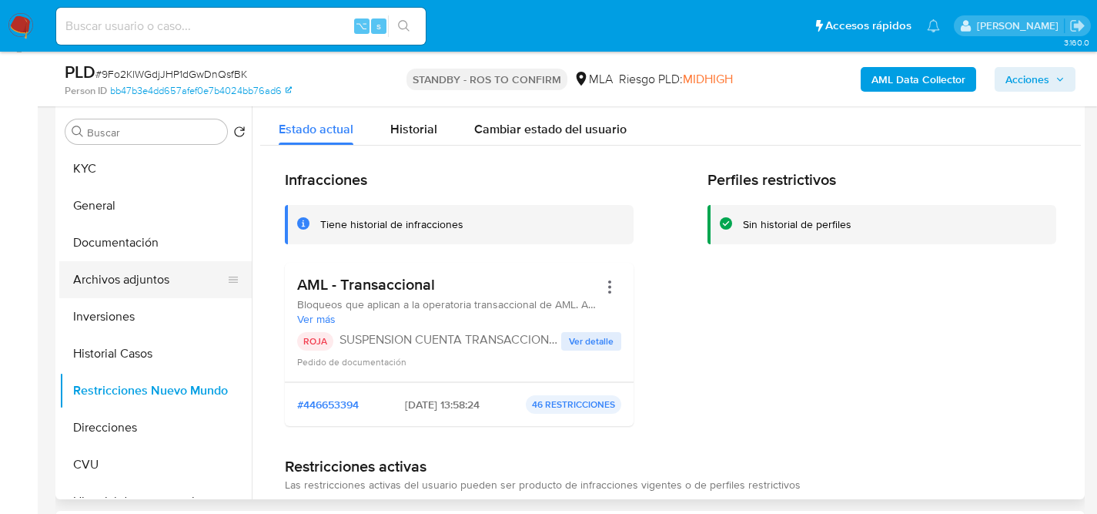
click at [142, 271] on button "Archivos adjuntos" at bounding box center [149, 279] width 180 height 37
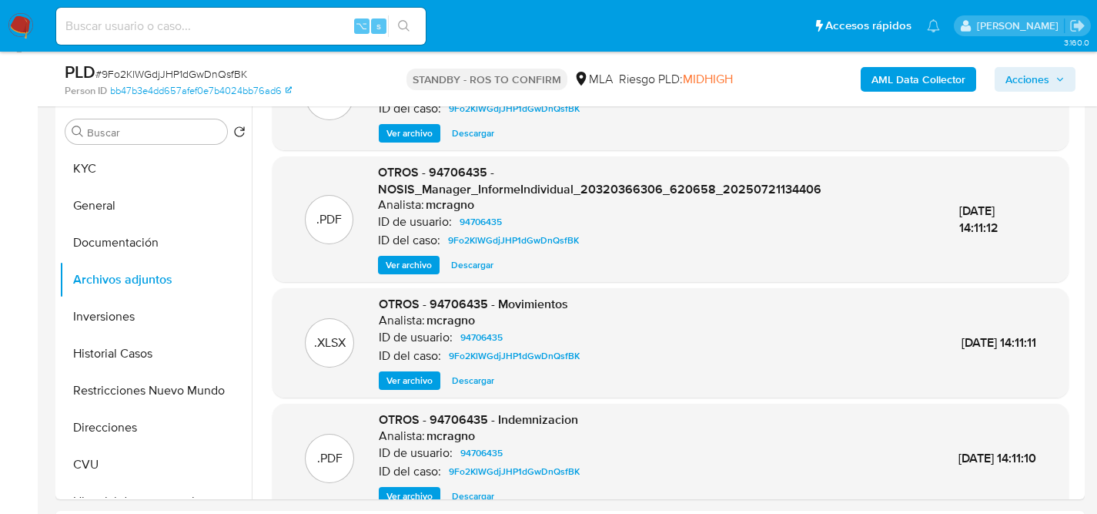
scroll to position [72, 0]
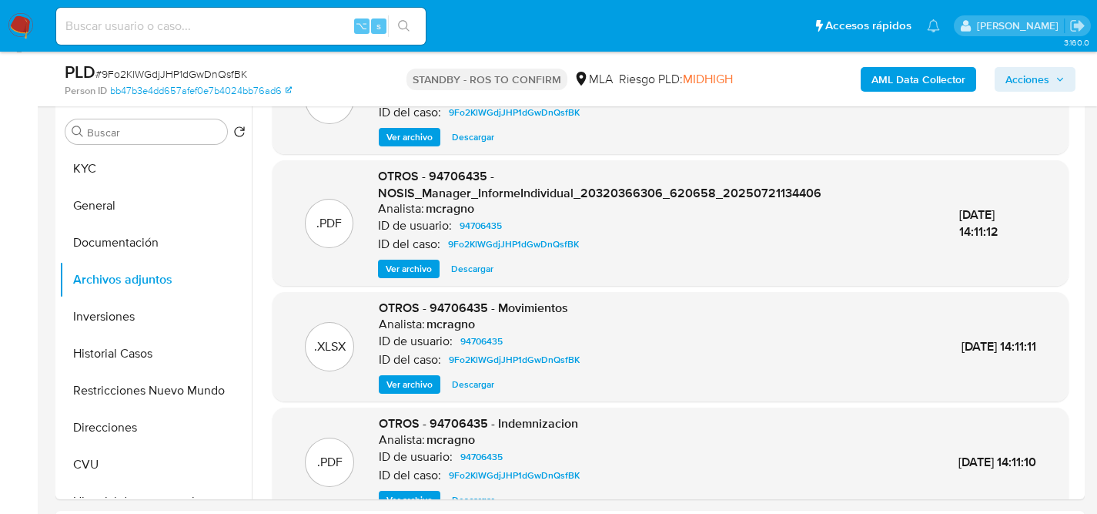
click at [197, 16] on input at bounding box center [241, 26] width 370 height 20
click at [193, 18] on input at bounding box center [241, 26] width 370 height 20
type input "90262631"
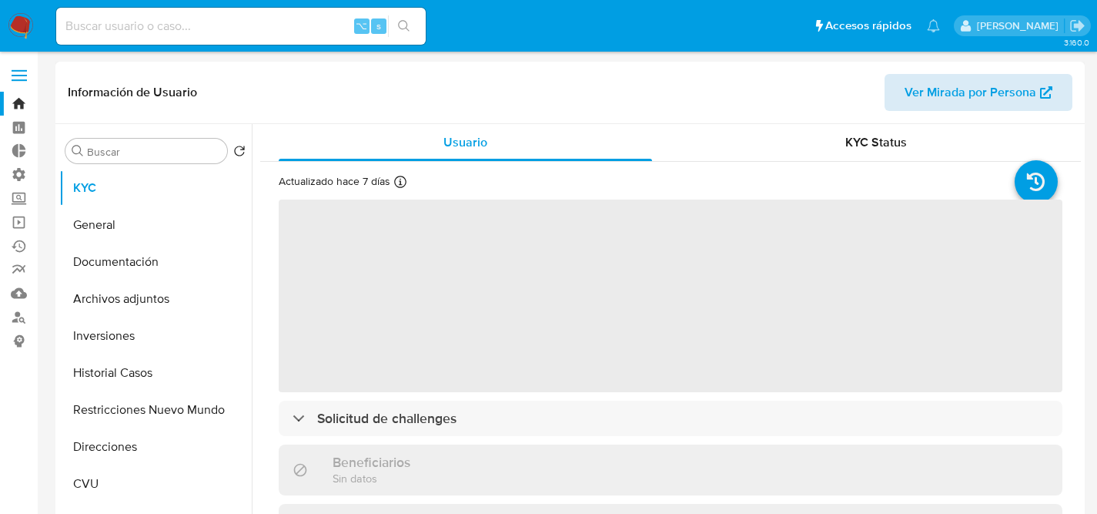
select select "10"
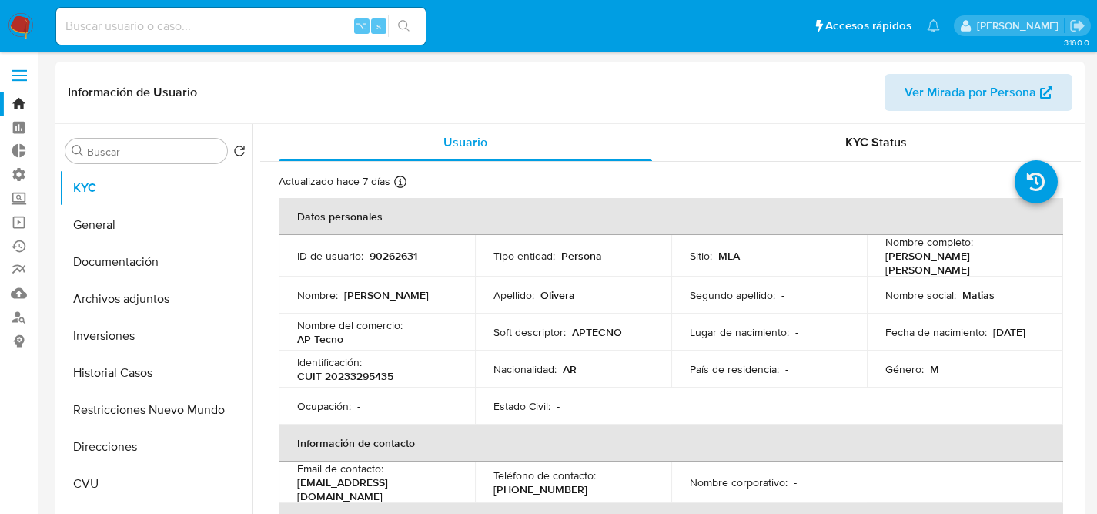
scroll to position [3, 0]
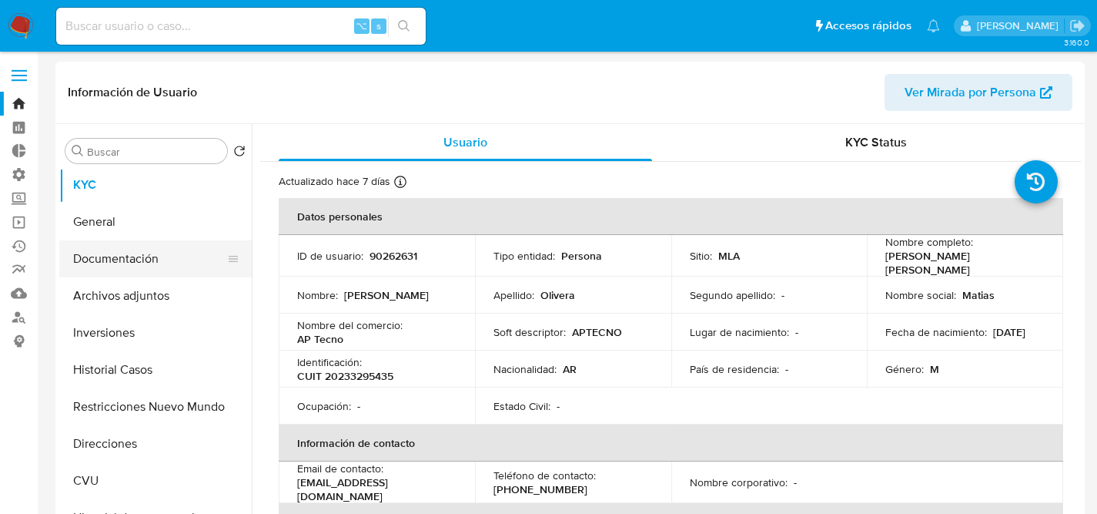
click at [75, 257] on button "Documentación" at bounding box center [149, 258] width 180 height 37
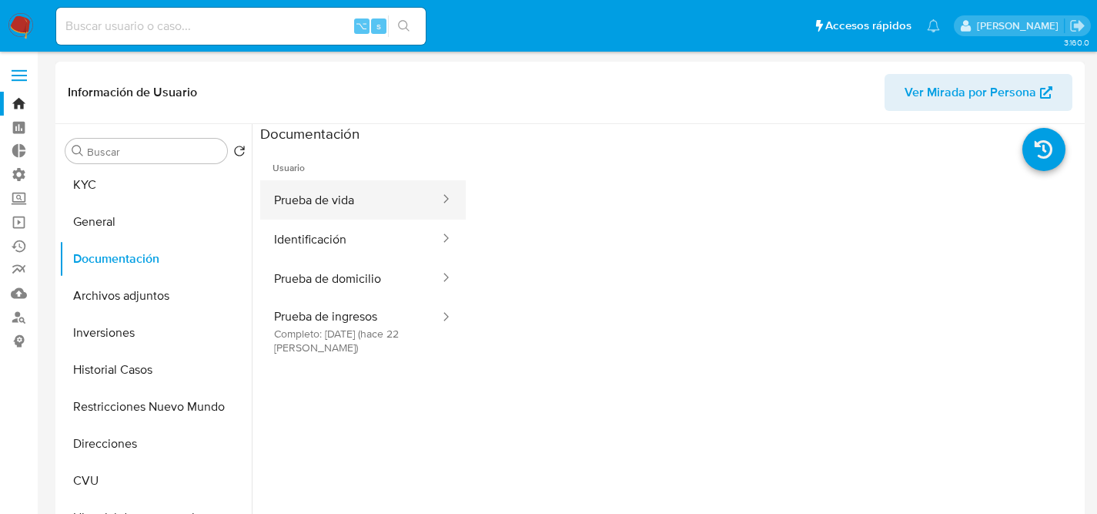
click at [363, 210] on button "Prueba de vida" at bounding box center [350, 199] width 181 height 39
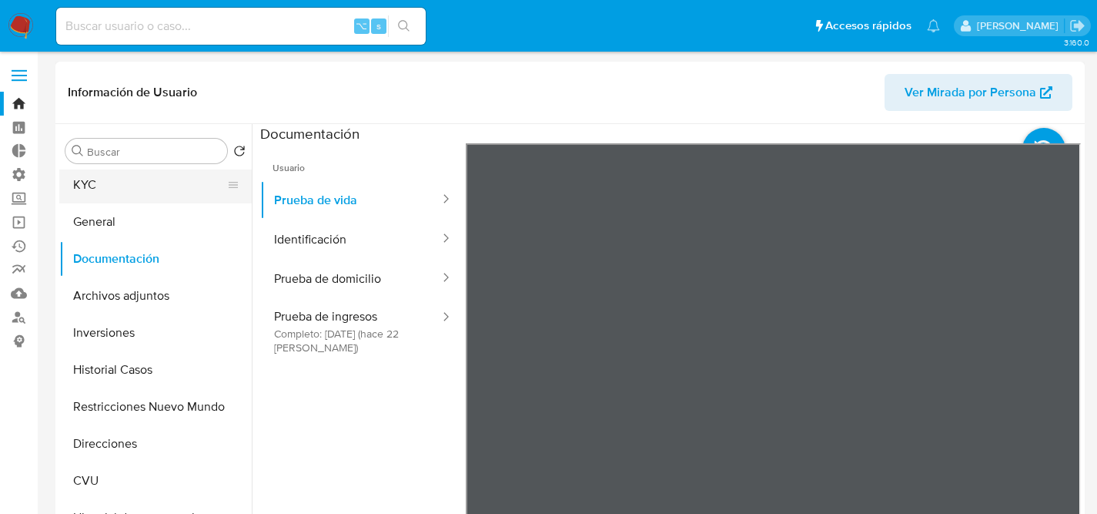
click at [118, 182] on button "KYC" at bounding box center [149, 184] width 180 height 37
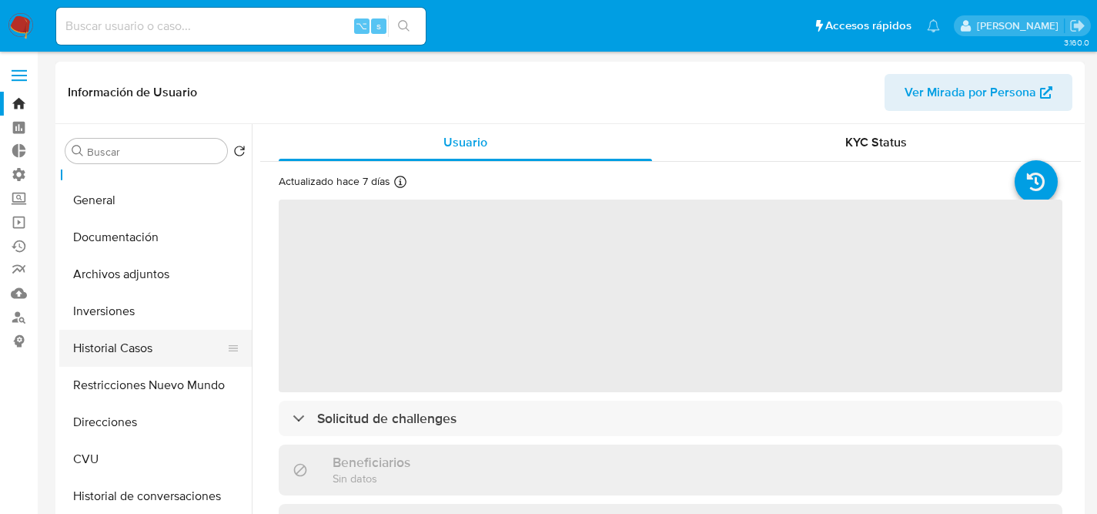
scroll to position [59, 0]
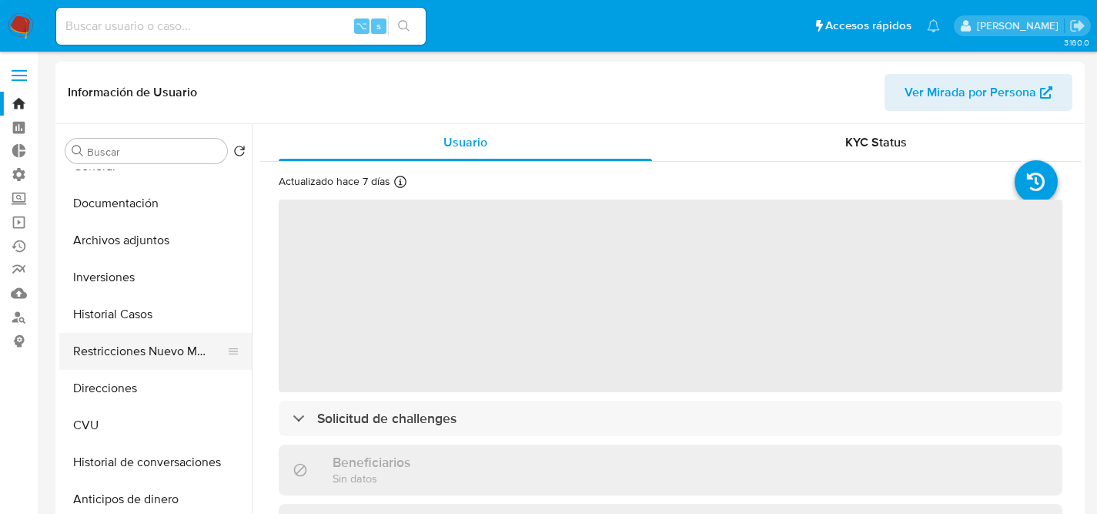
click at [138, 365] on button "Restricciones Nuevo Mundo" at bounding box center [149, 351] width 180 height 37
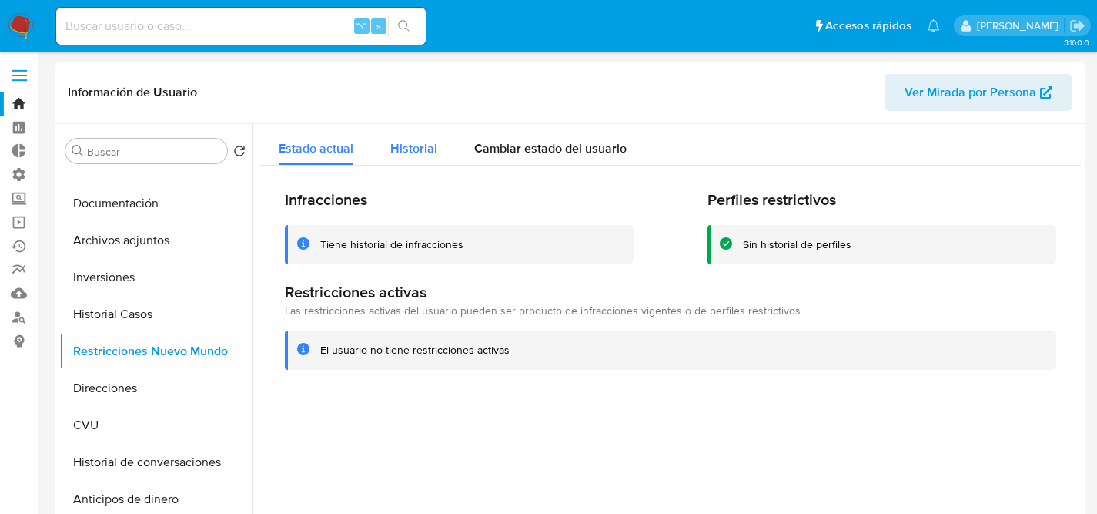
click at [396, 140] on span "Historial" at bounding box center [413, 148] width 47 height 18
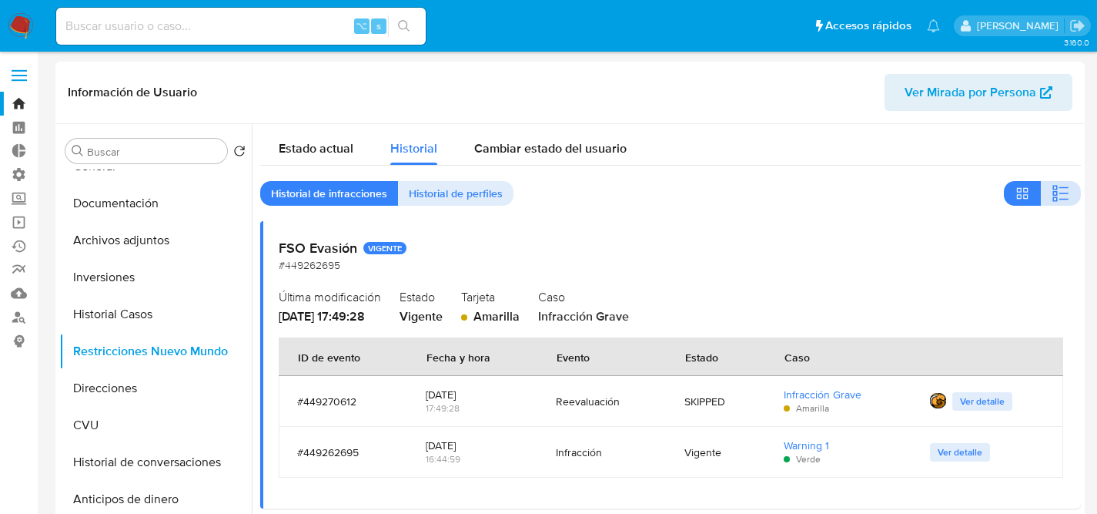
click at [1052, 193] on icon "button" at bounding box center [1061, 193] width 18 height 18
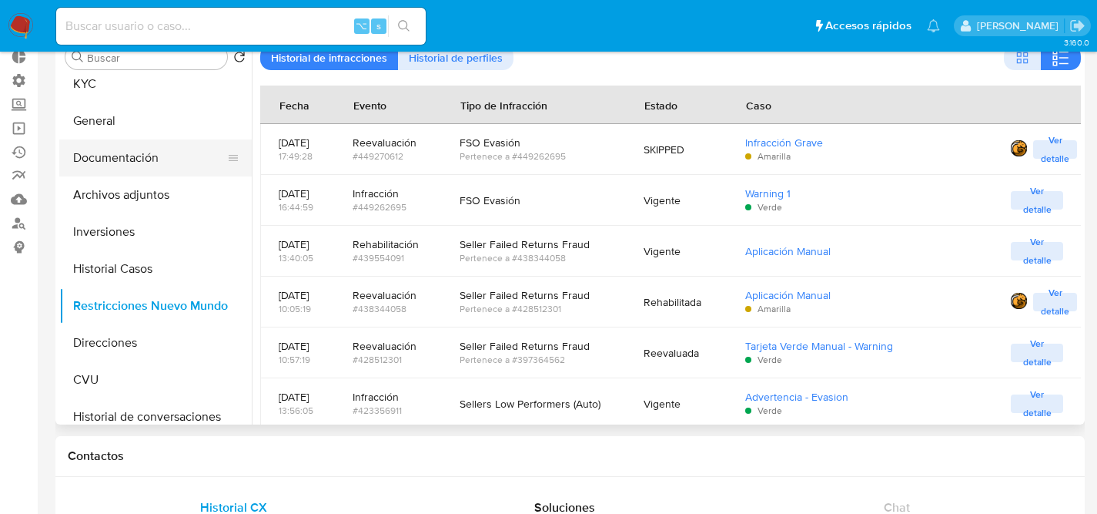
scroll to position [0, 0]
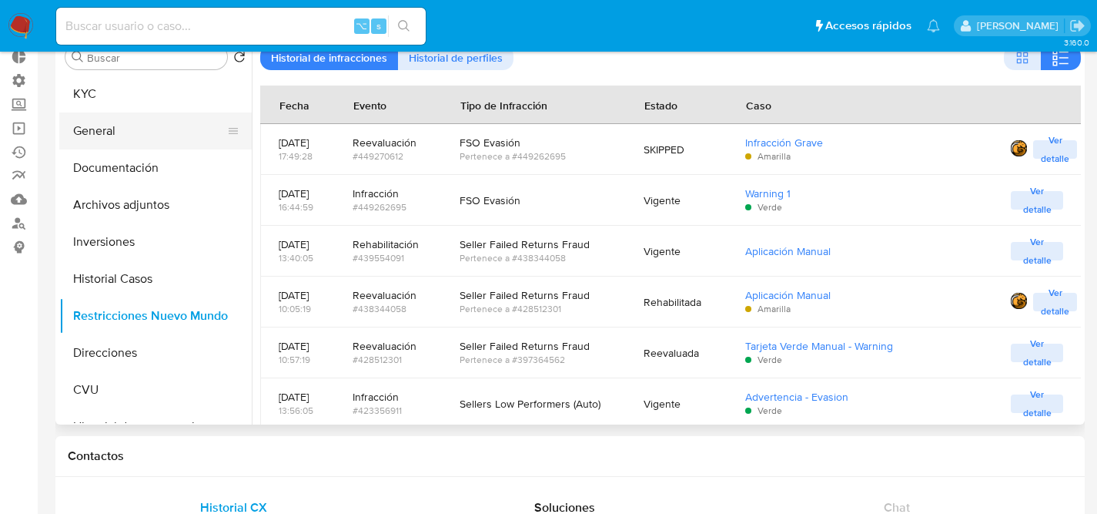
click at [104, 130] on button "General" at bounding box center [149, 130] width 180 height 37
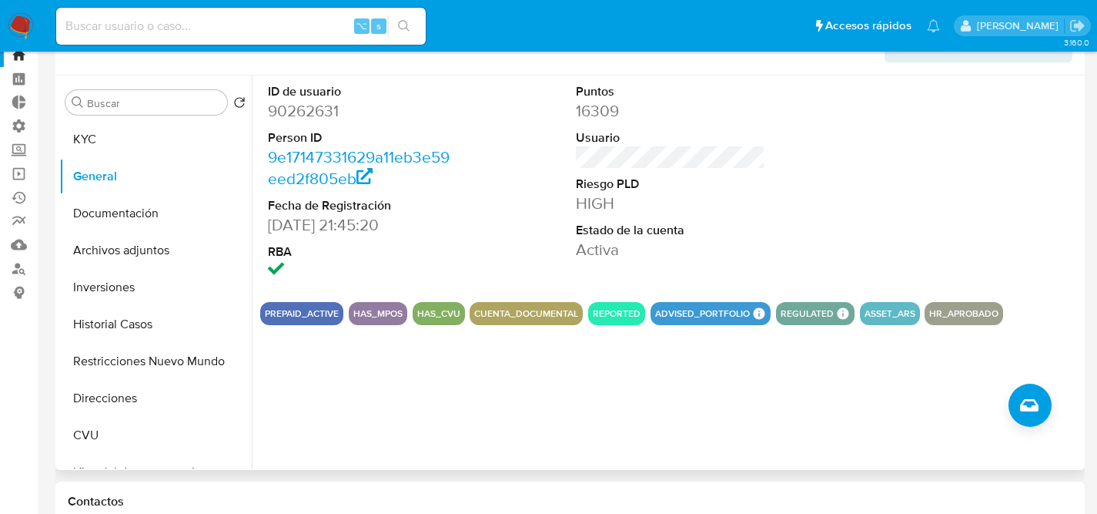
scroll to position [21, 0]
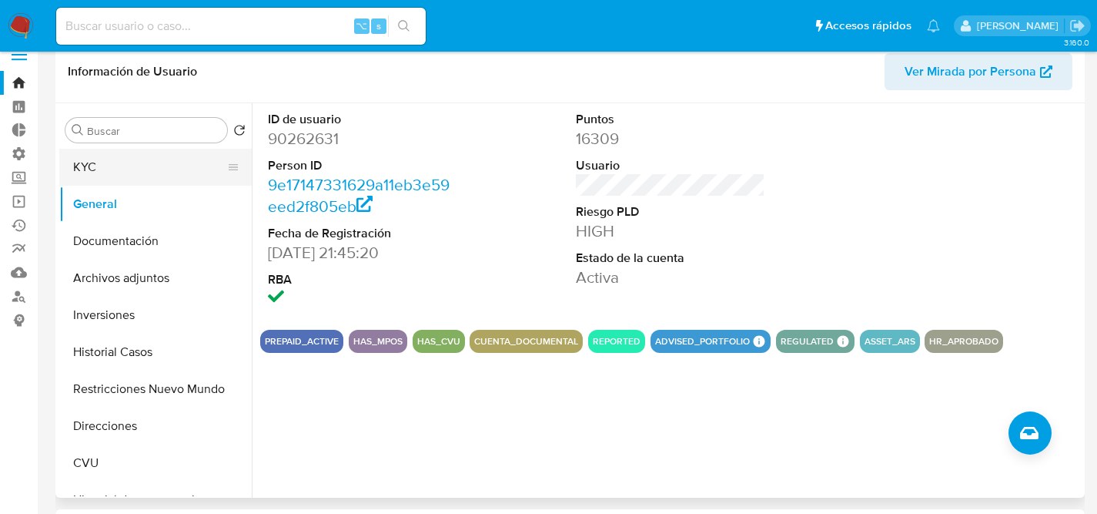
click at [99, 164] on button "KYC" at bounding box center [149, 167] width 180 height 37
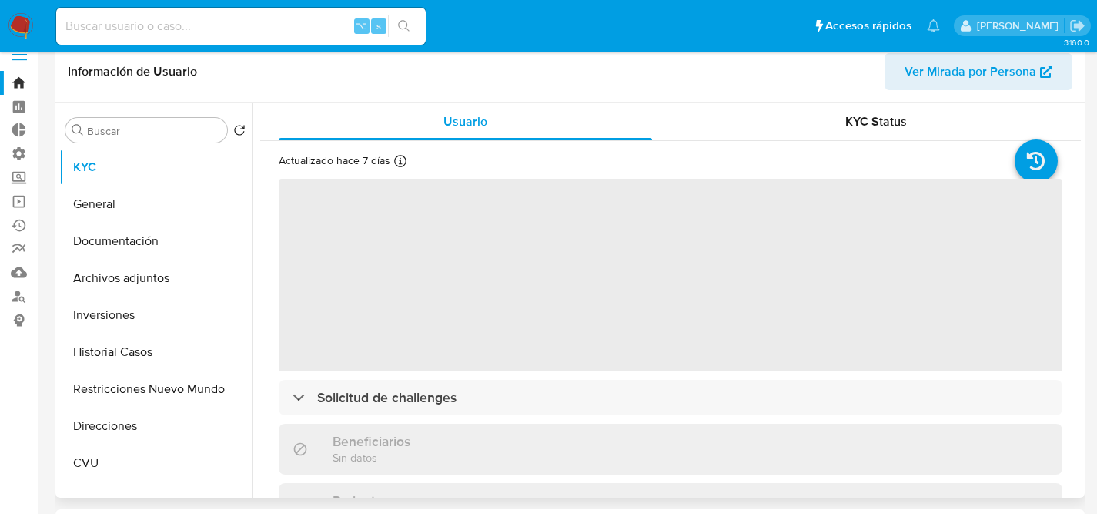
click at [457, 237] on span "‌" at bounding box center [671, 275] width 784 height 193
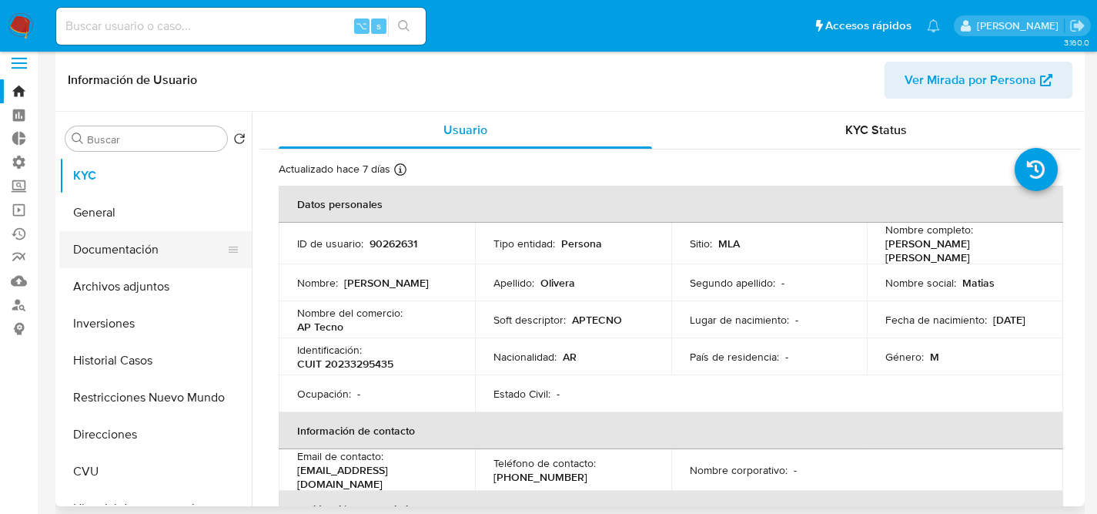
scroll to position [0, 0]
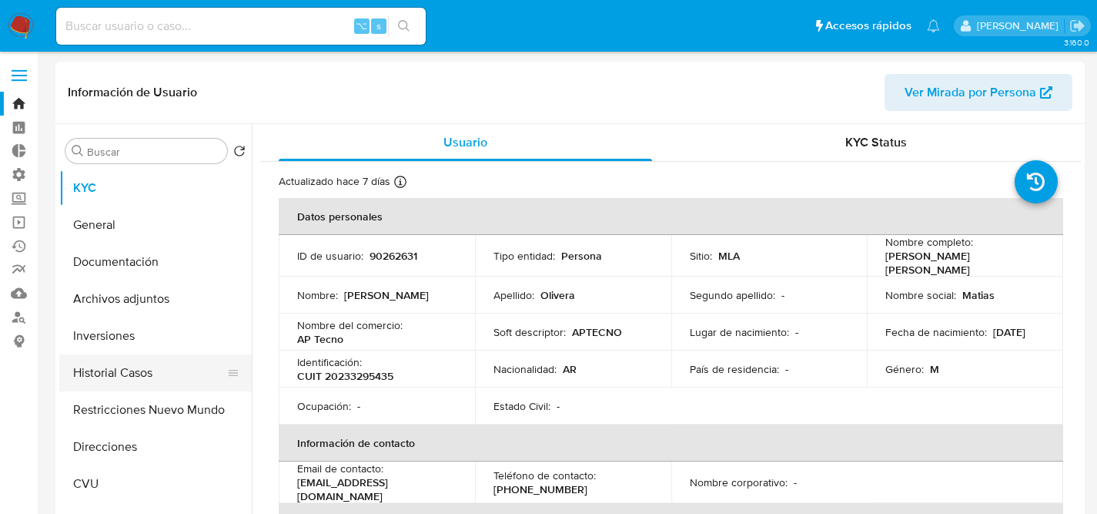
click at [124, 361] on button "Historial Casos" at bounding box center [149, 372] width 180 height 37
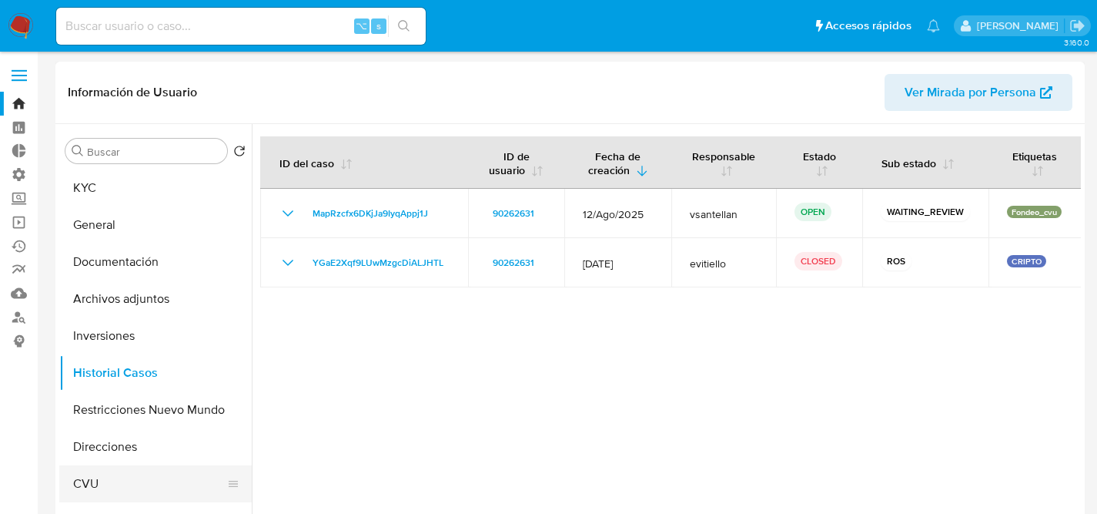
click at [85, 481] on button "CVU" at bounding box center [149, 483] width 180 height 37
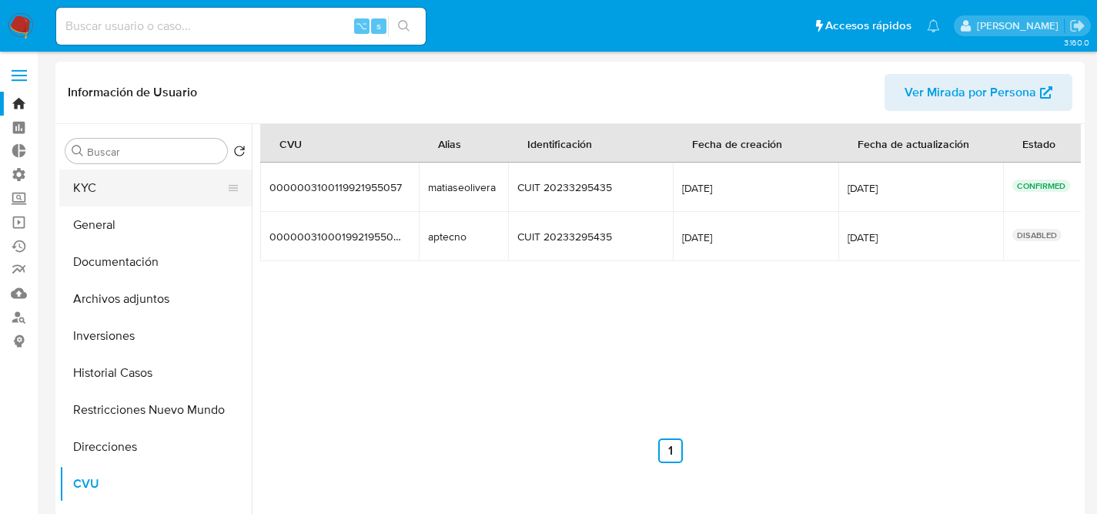
click at [89, 173] on button "KYC" at bounding box center [149, 187] width 180 height 37
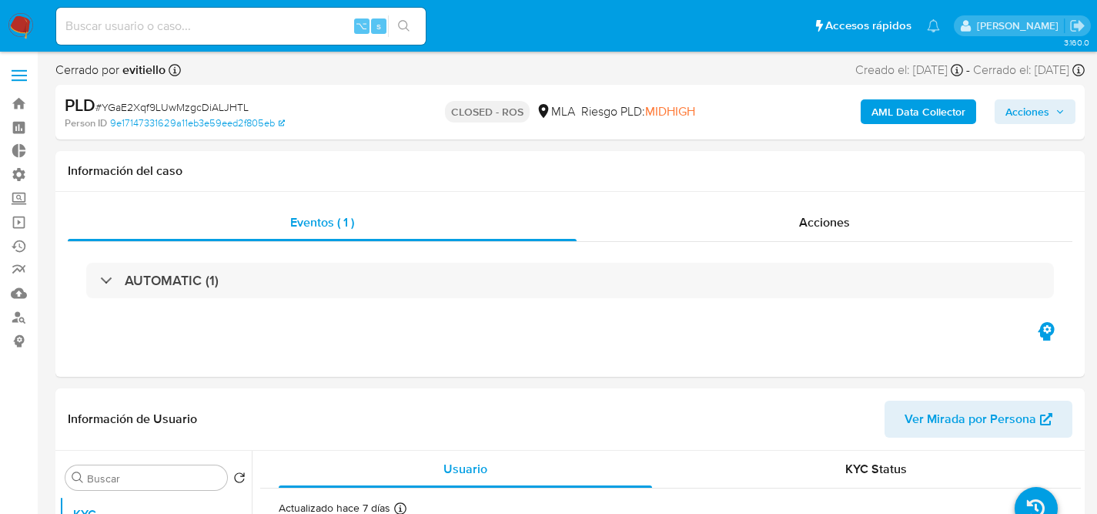
select select "10"
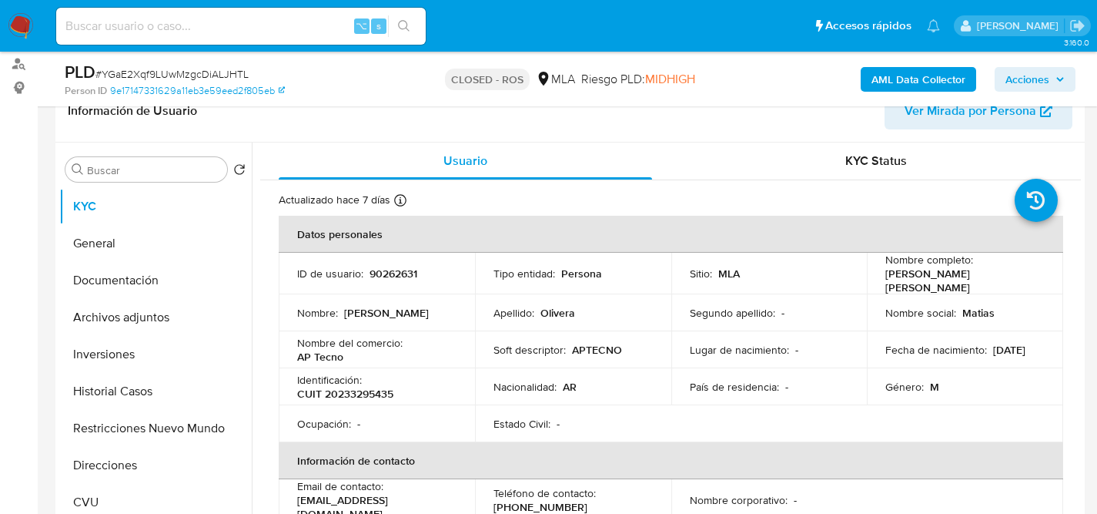
scroll to position [492, 0]
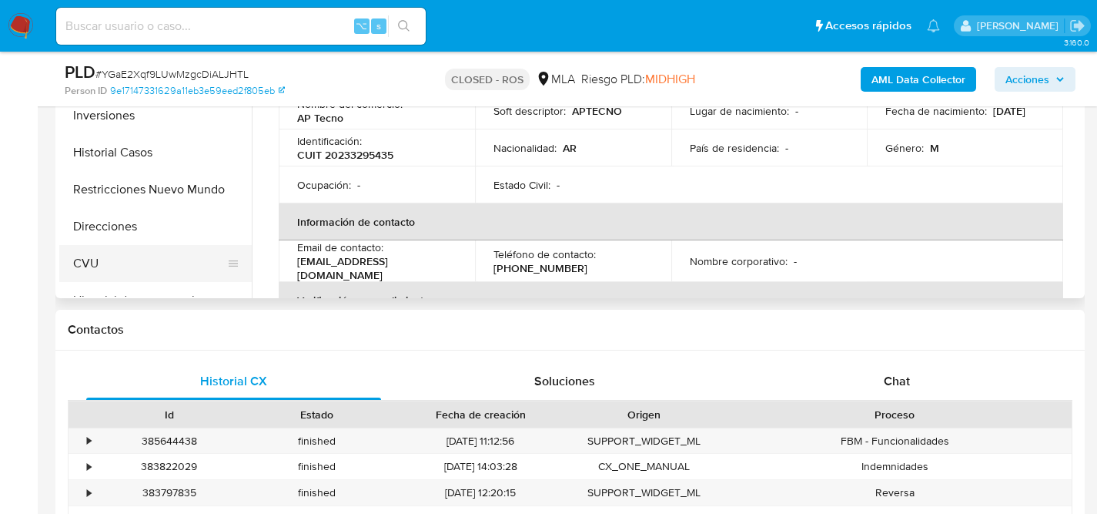
click at [81, 262] on button "CVU" at bounding box center [149, 263] width 180 height 37
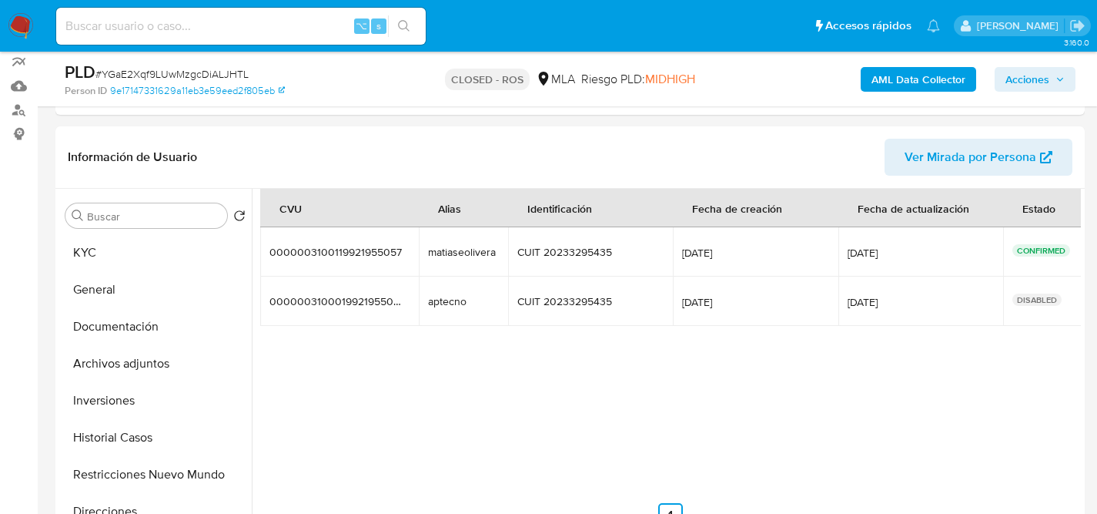
scroll to position [290, 0]
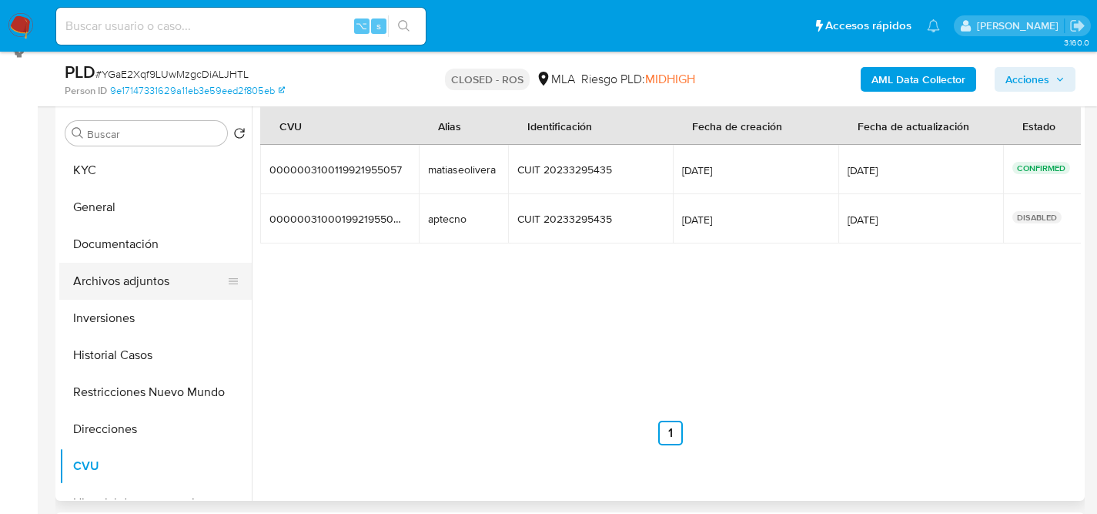
click at [76, 287] on button "Archivos adjuntos" at bounding box center [149, 281] width 180 height 37
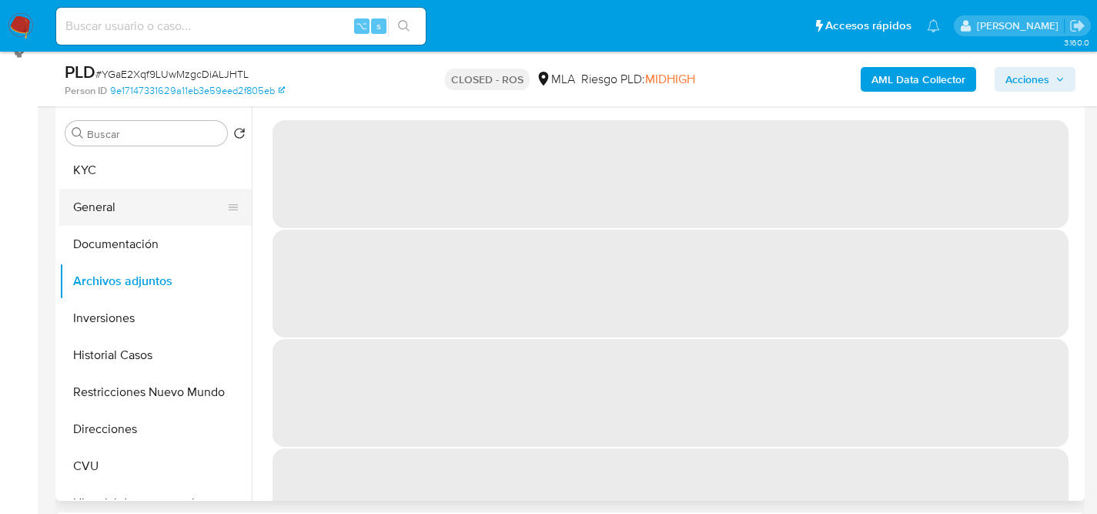
click at [139, 209] on button "General" at bounding box center [149, 207] width 180 height 37
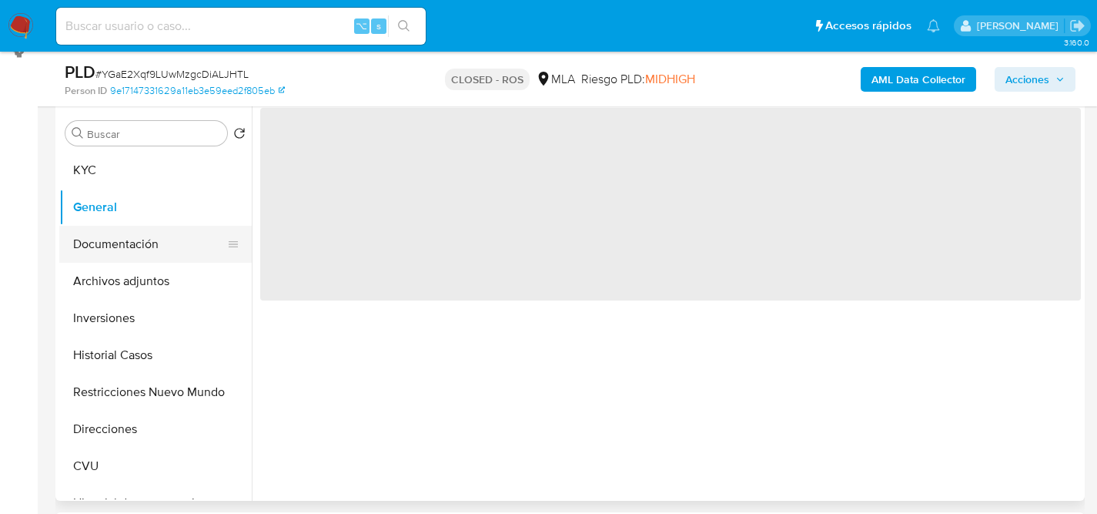
click at [138, 226] on button "Documentación" at bounding box center [149, 244] width 180 height 37
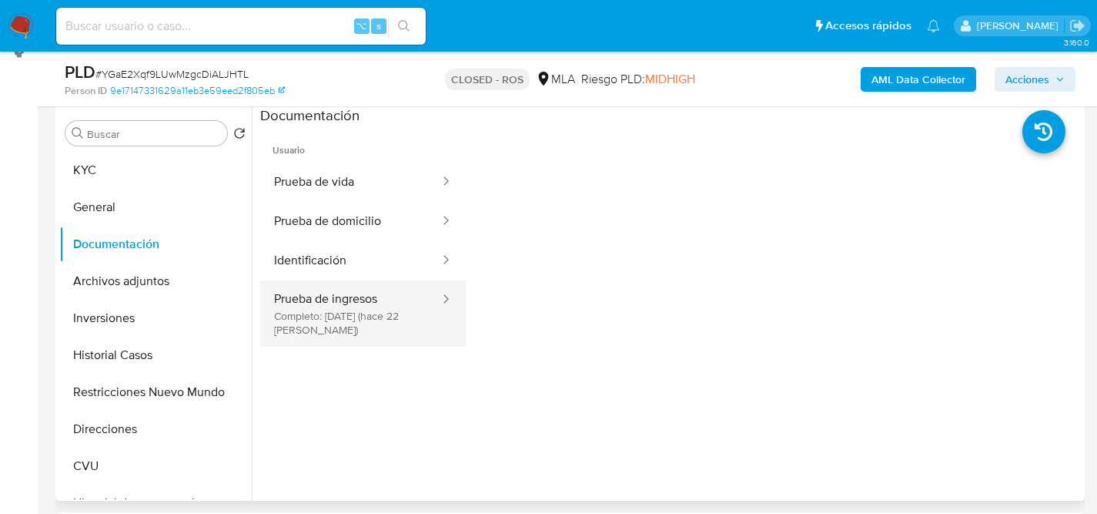
click at [335, 283] on button "Prueba de ingresos Completo: 27/08/2025 (hace 22 días)" at bounding box center [350, 313] width 181 height 66
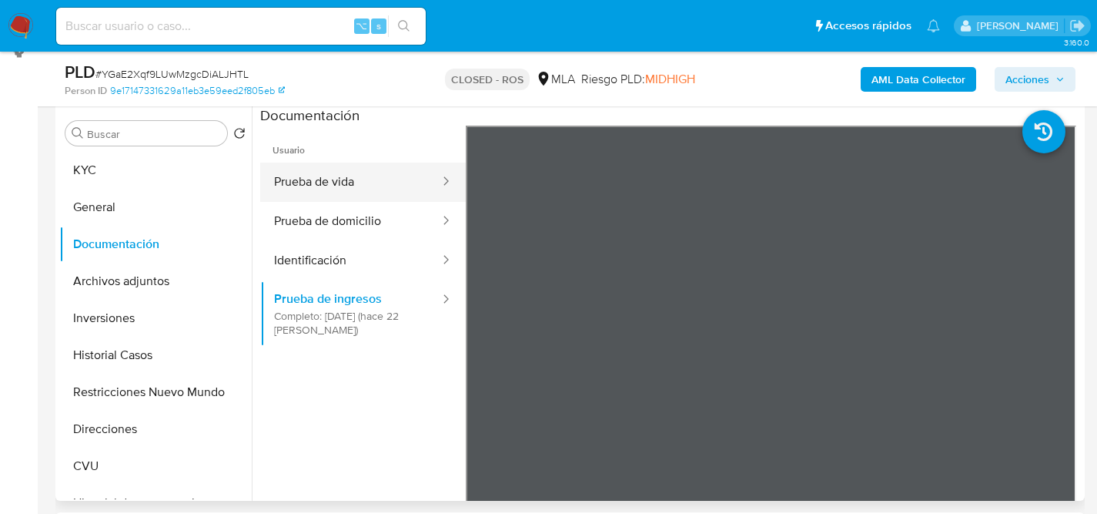
click at [313, 190] on button "Prueba de vida" at bounding box center [350, 181] width 181 height 39
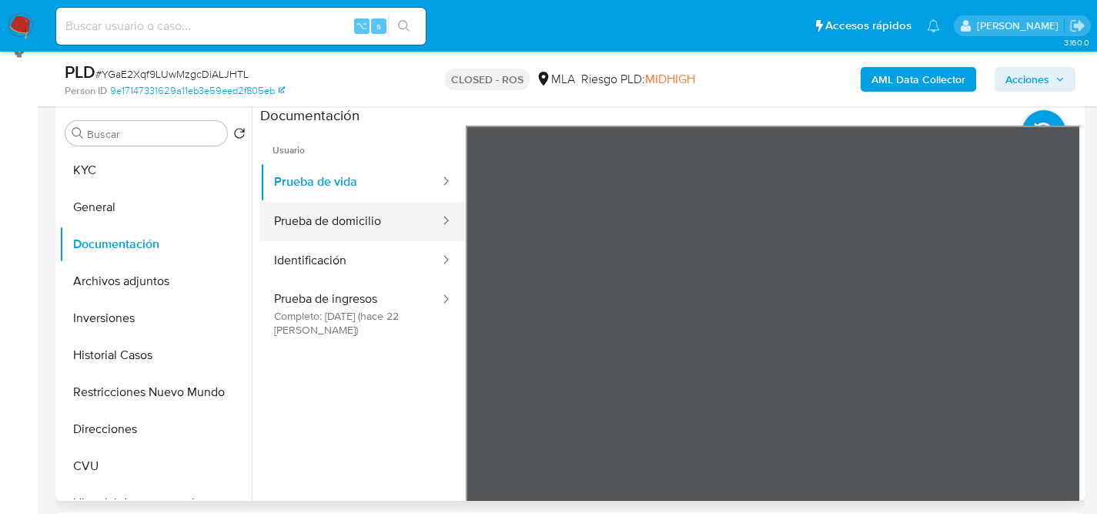
click at [367, 208] on button "Prueba de domicilio" at bounding box center [350, 221] width 181 height 39
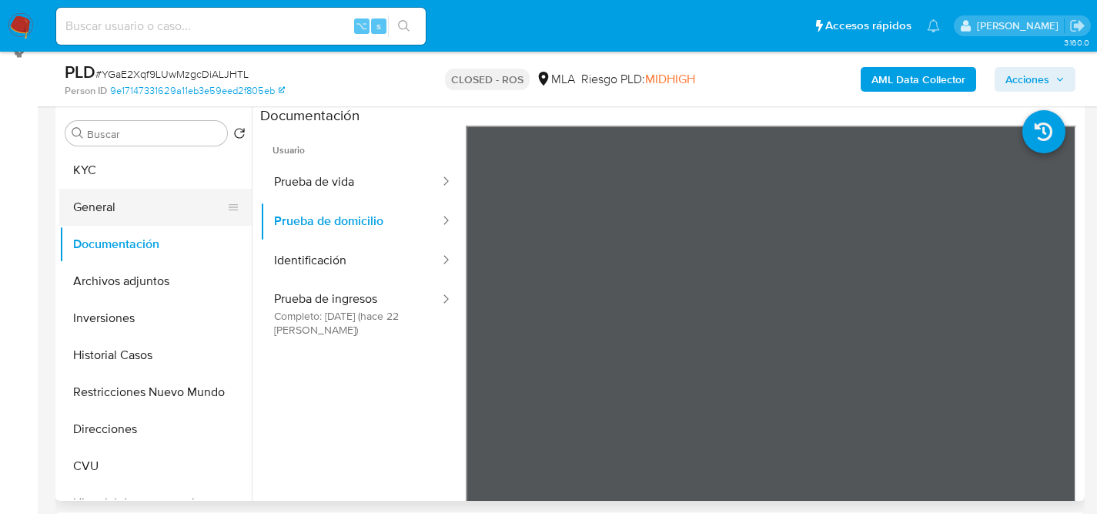
click at [141, 189] on button "General" at bounding box center [149, 207] width 180 height 37
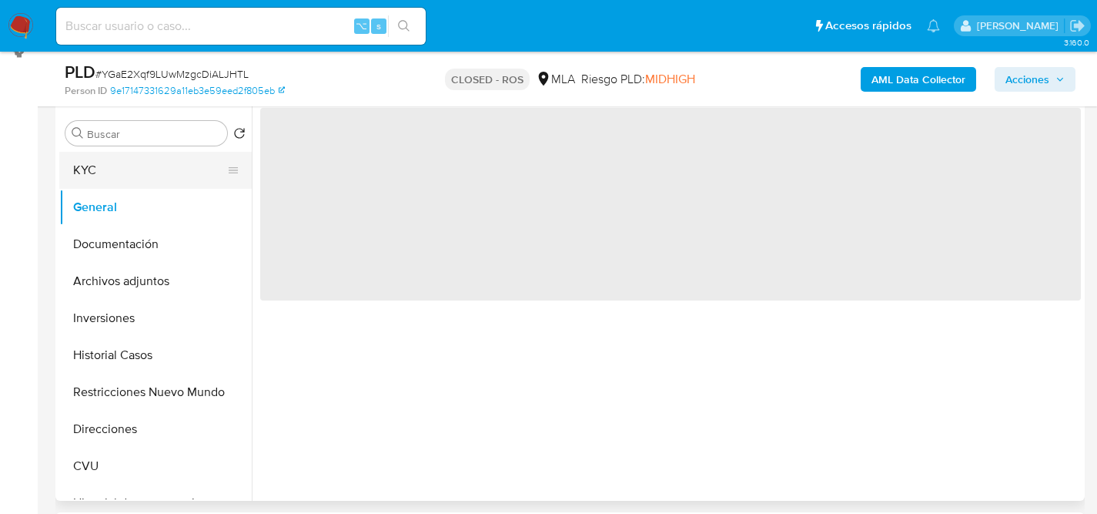
click at [137, 161] on button "KYC" at bounding box center [149, 170] width 180 height 37
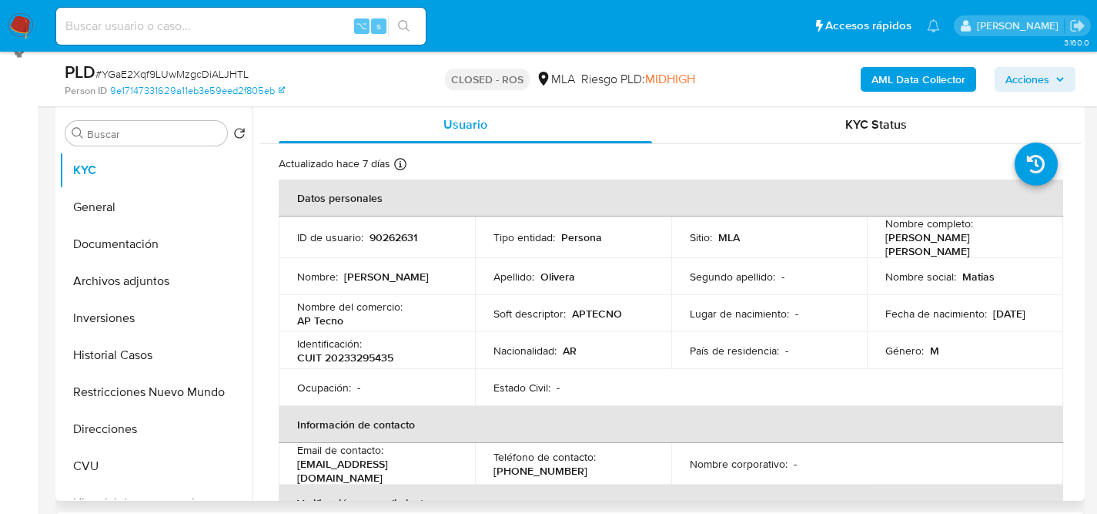
click at [627, 230] on div "Tipo entidad : Persona" at bounding box center [573, 237] width 159 height 14
click at [177, 261] on button "Documentación" at bounding box center [149, 244] width 180 height 37
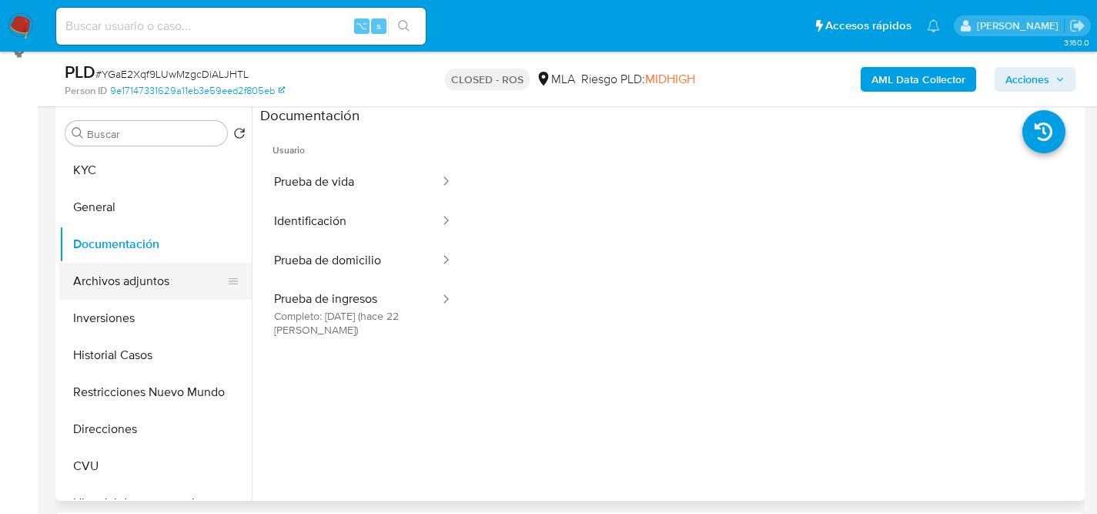
click at [95, 280] on button "Archivos adjuntos" at bounding box center [149, 281] width 180 height 37
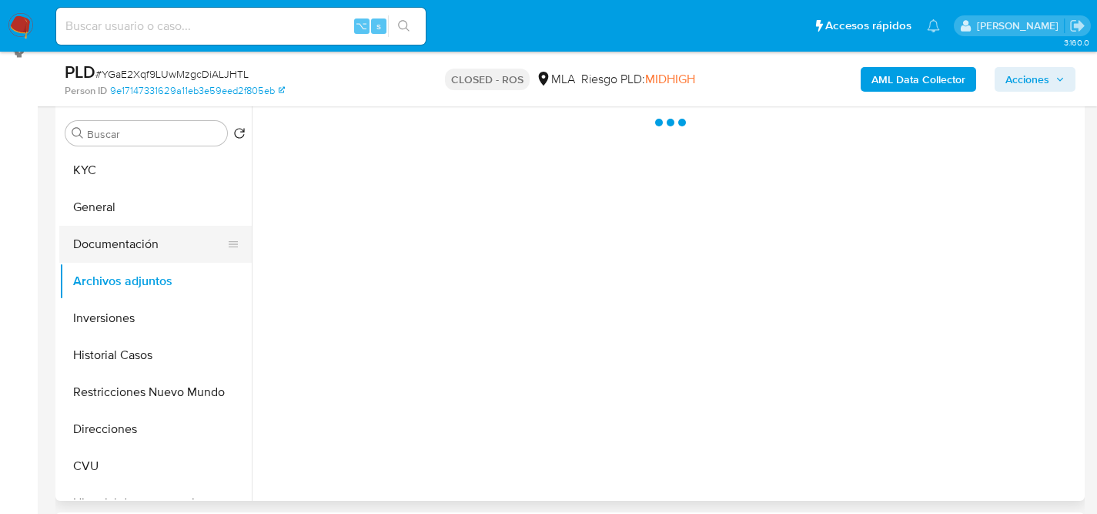
click at [129, 250] on button "Documentación" at bounding box center [149, 244] width 180 height 37
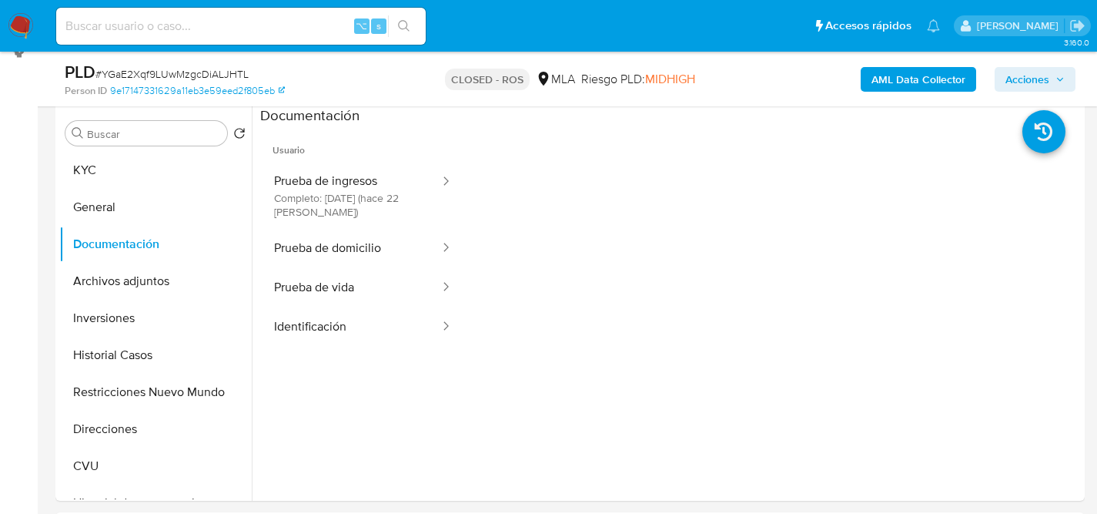
click at [345, 322] on button "Identificación" at bounding box center [350, 326] width 181 height 39
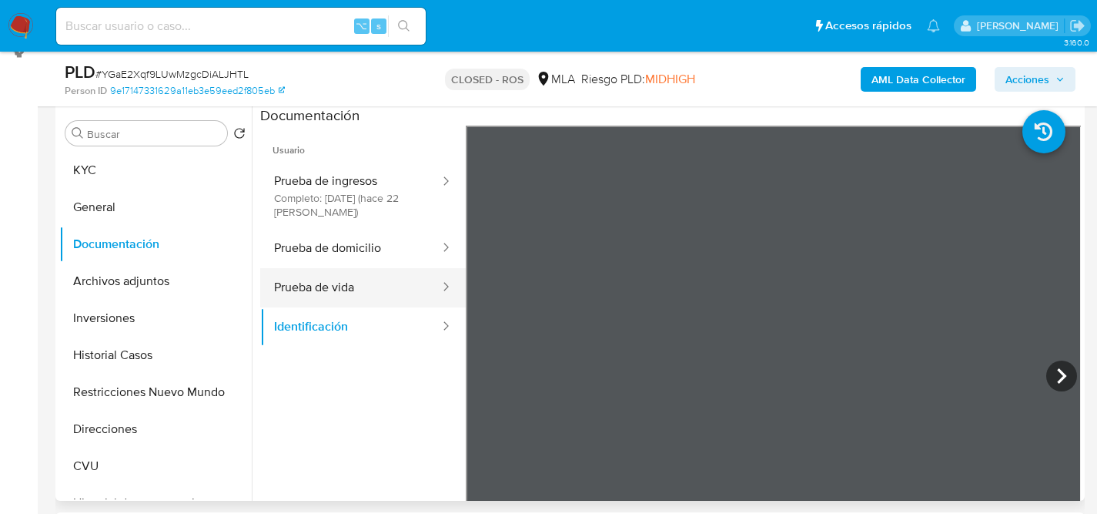
click at [411, 286] on button "Prueba de vida" at bounding box center [350, 287] width 181 height 39
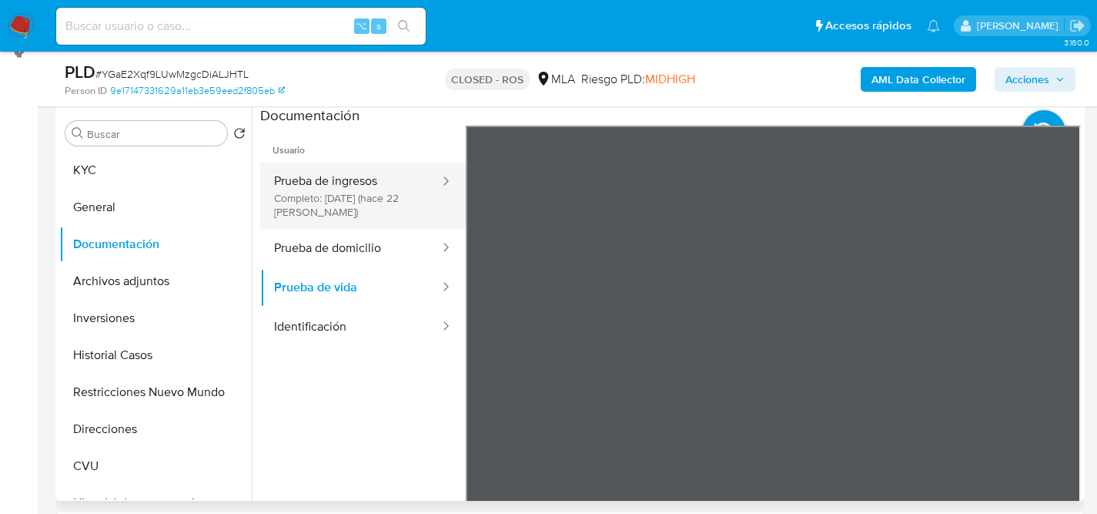
click at [349, 195] on button "Prueba de ingresos Completo: 27/08/2025 (hace 22 días)" at bounding box center [350, 195] width 181 height 66
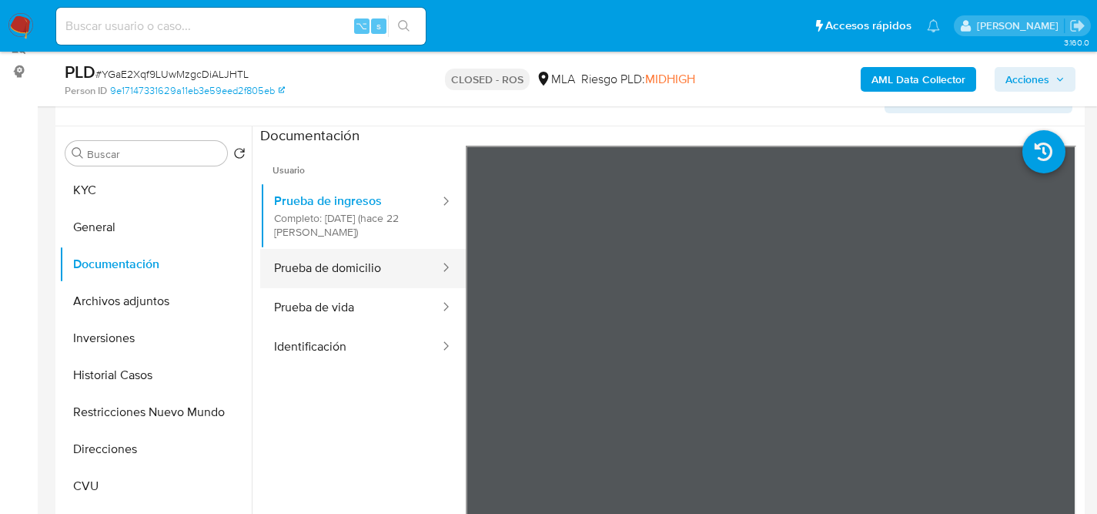
scroll to position [269, 0]
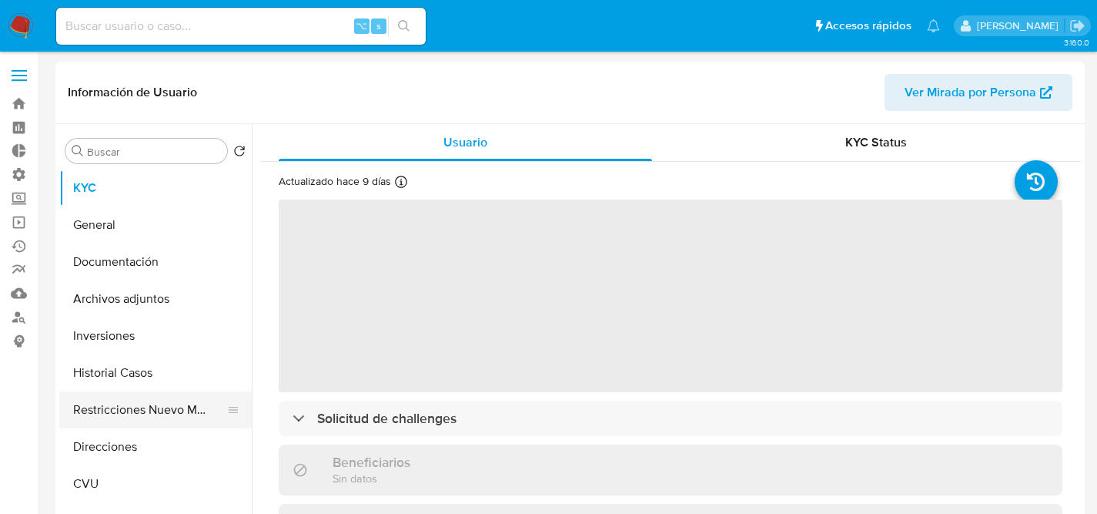
click at [138, 417] on button "Restricciones Nuevo Mundo" at bounding box center [149, 409] width 180 height 37
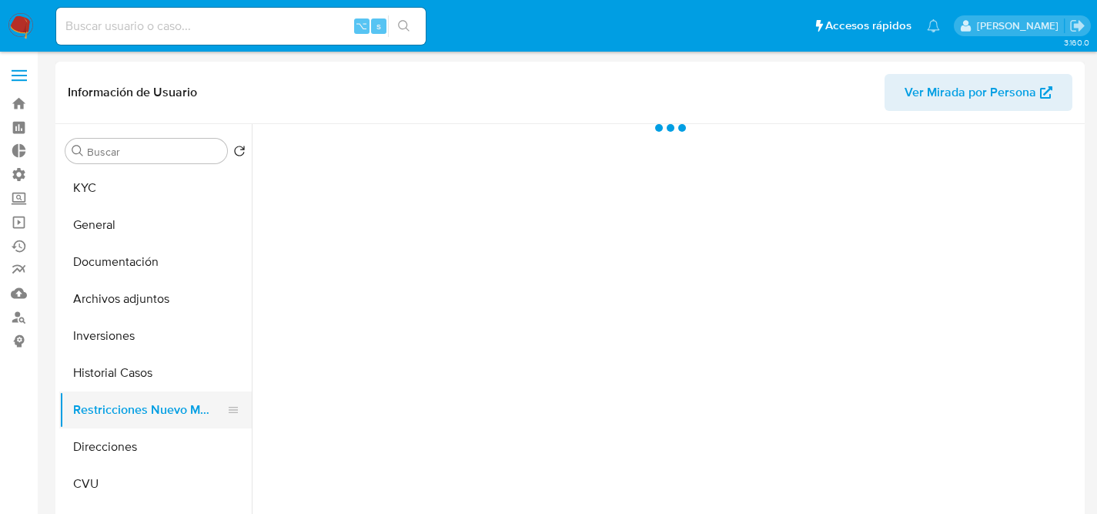
select select "10"
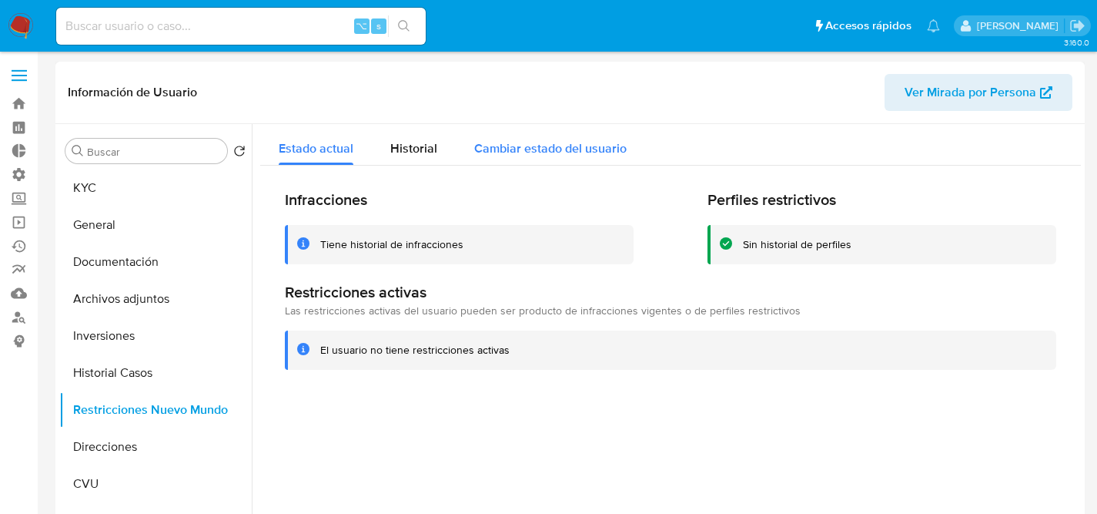
click at [520, 142] on span "Cambiar estado del usuario" at bounding box center [550, 148] width 152 height 18
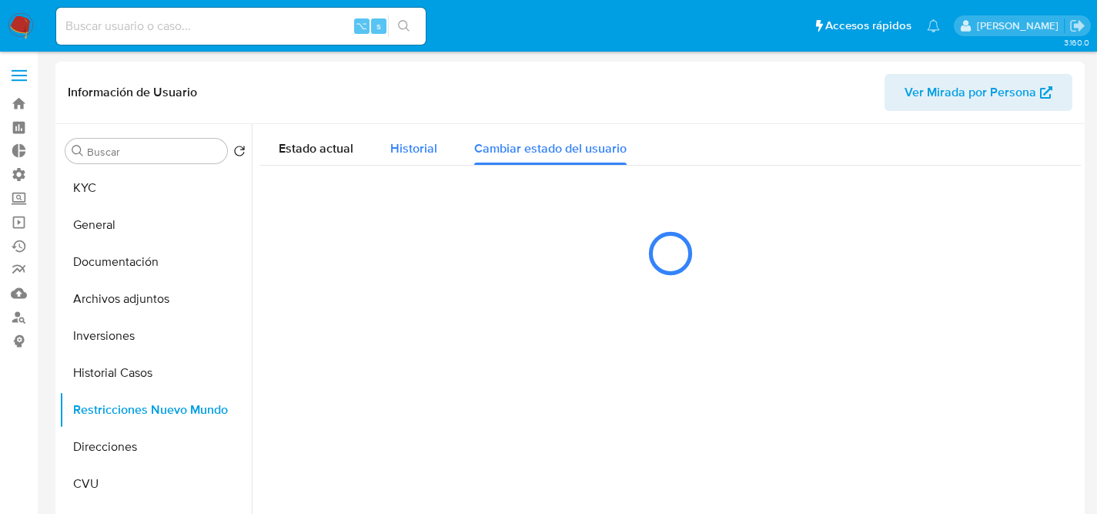
click at [410, 147] on span "Historial" at bounding box center [413, 148] width 47 height 18
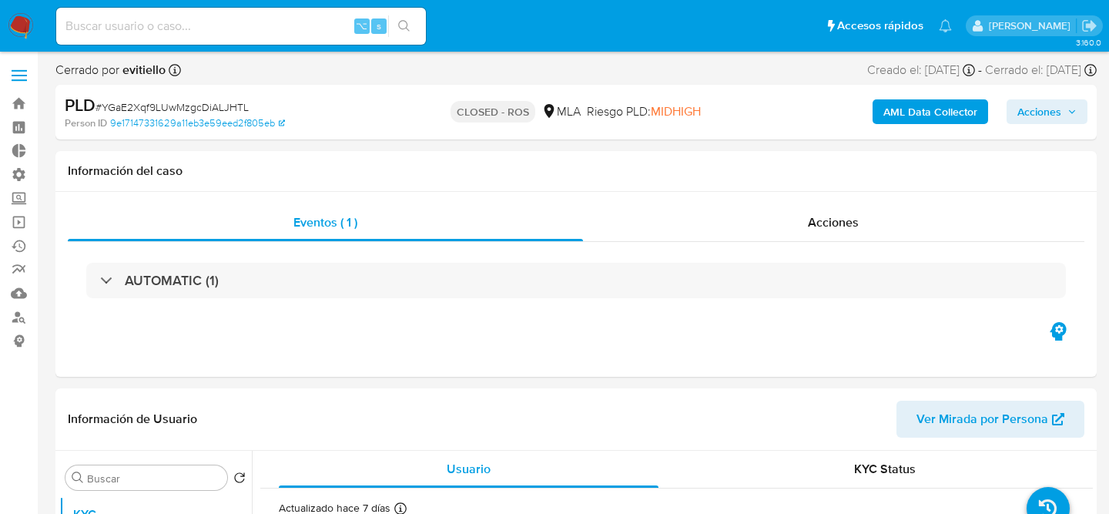
select select "10"
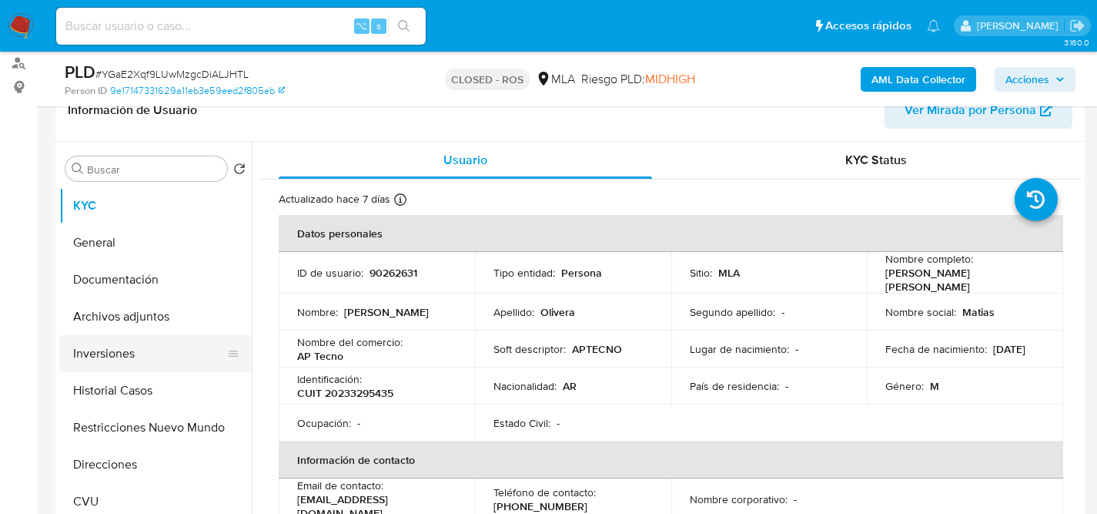
scroll to position [310, 0]
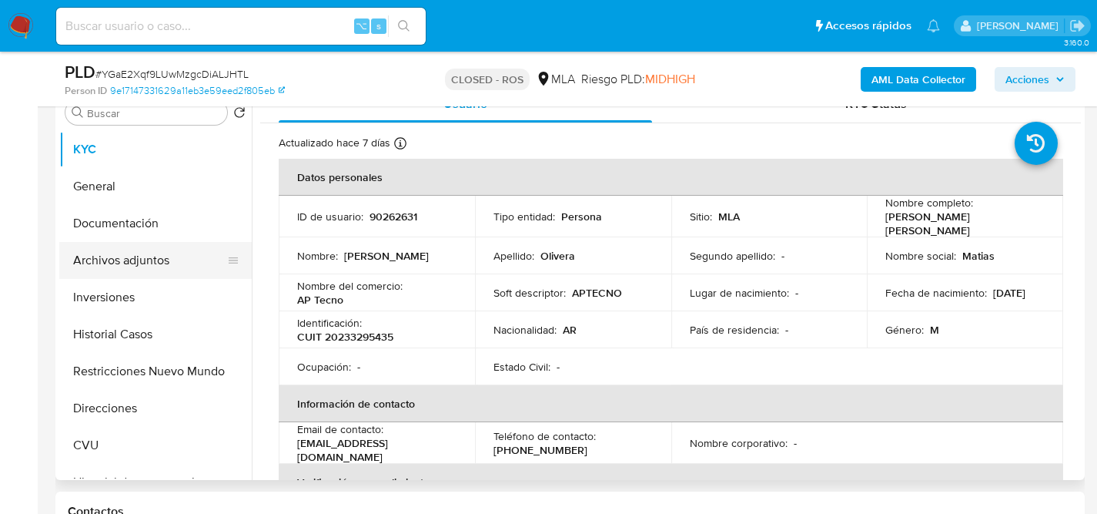
click at [105, 276] on button "Archivos adjuntos" at bounding box center [149, 260] width 180 height 37
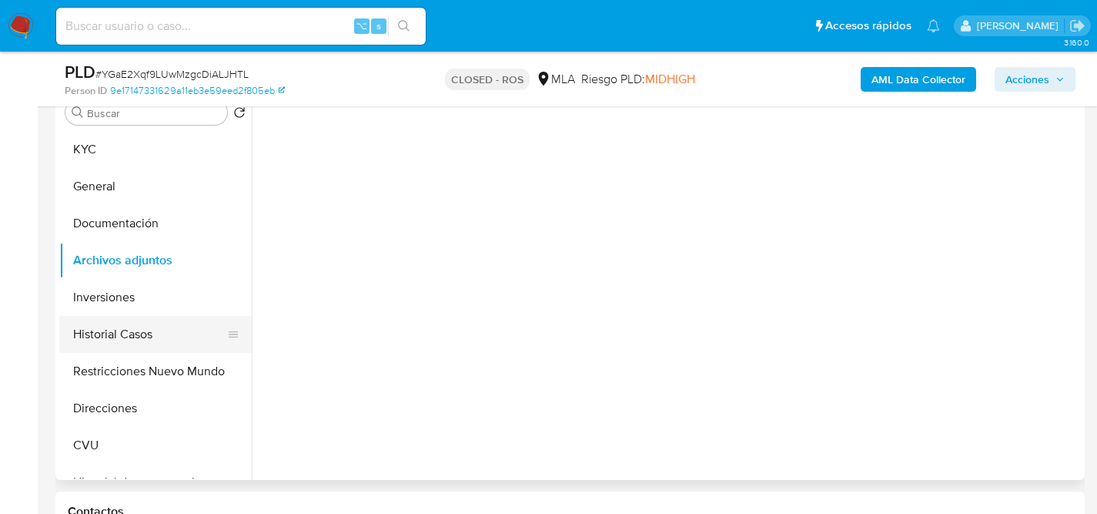
click at [109, 340] on button "Historial Casos" at bounding box center [149, 334] width 180 height 37
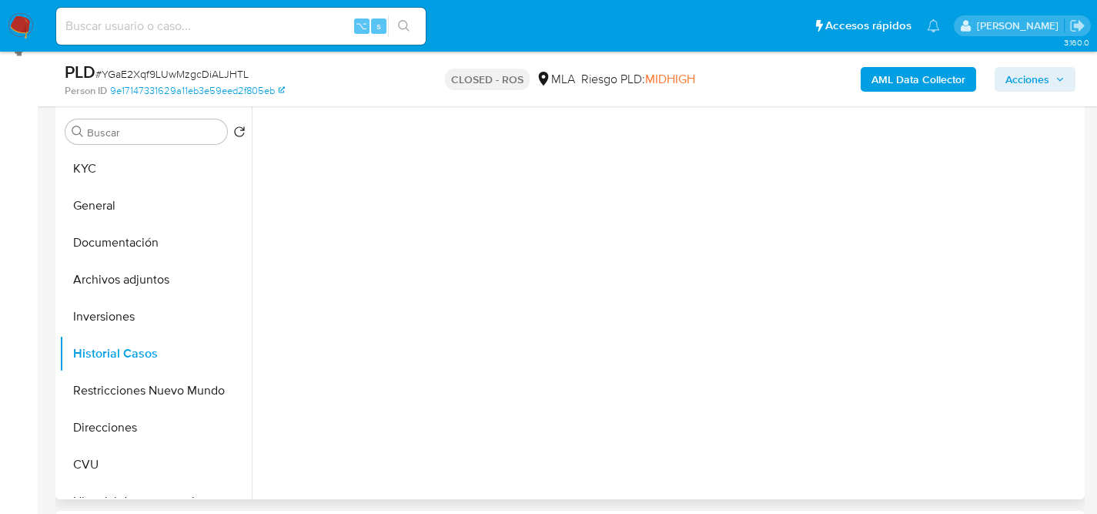
scroll to position [281, 0]
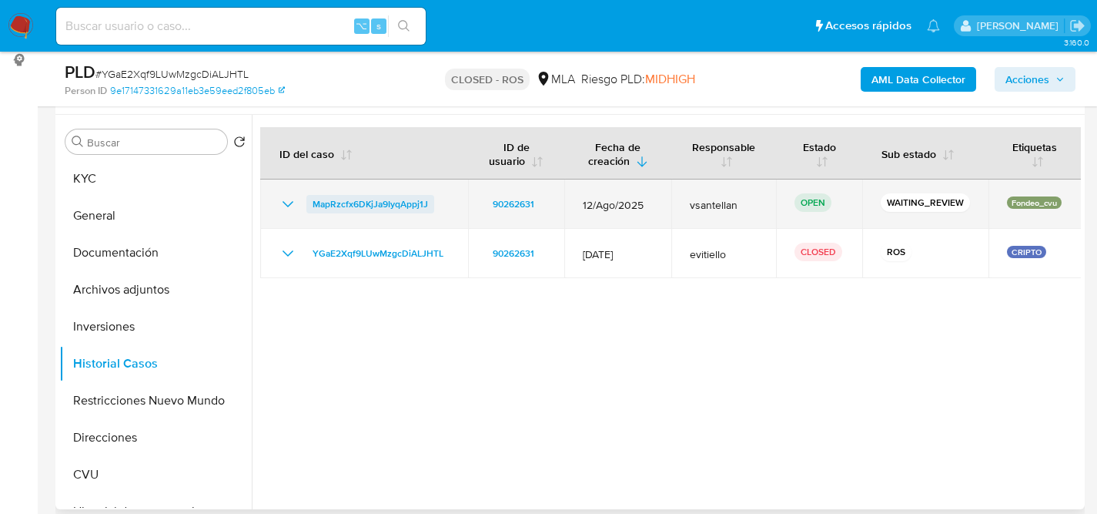
click at [385, 208] on span "MapRzcfx6DKjJa9IyqAppj1J" at bounding box center [371, 204] width 116 height 18
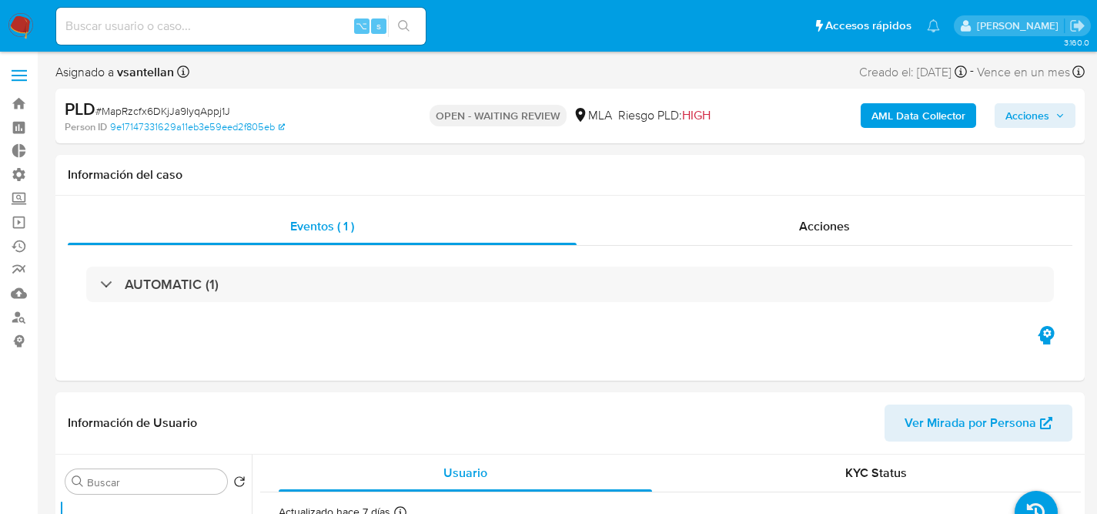
scroll to position [497, 0]
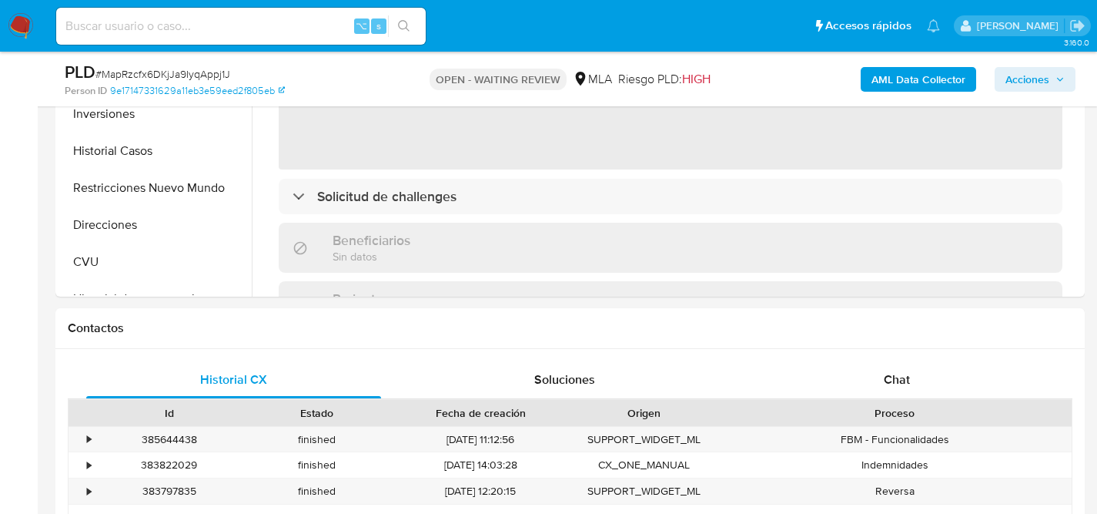
select select "10"
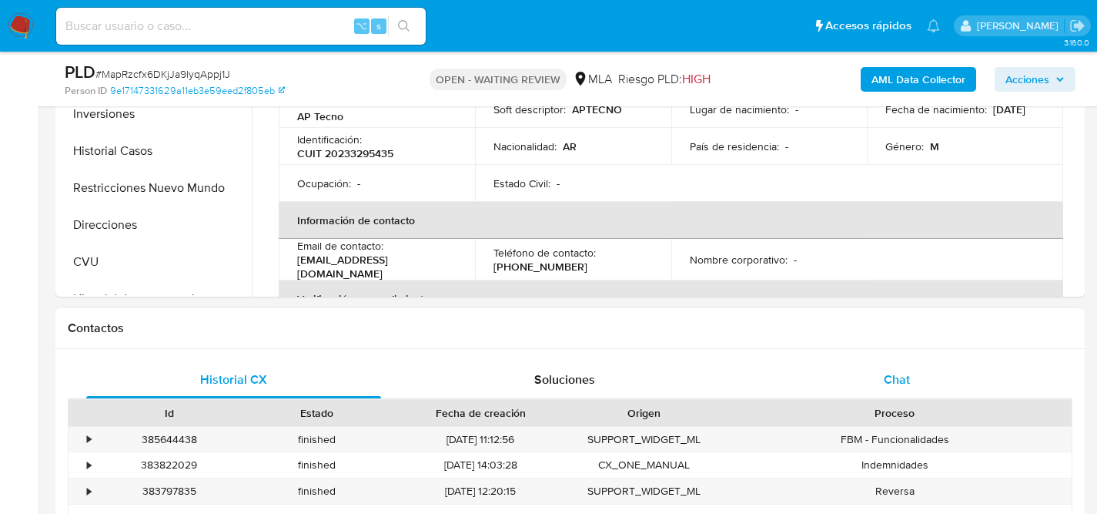
click at [863, 369] on div "Chat" at bounding box center [896, 379] width 295 height 37
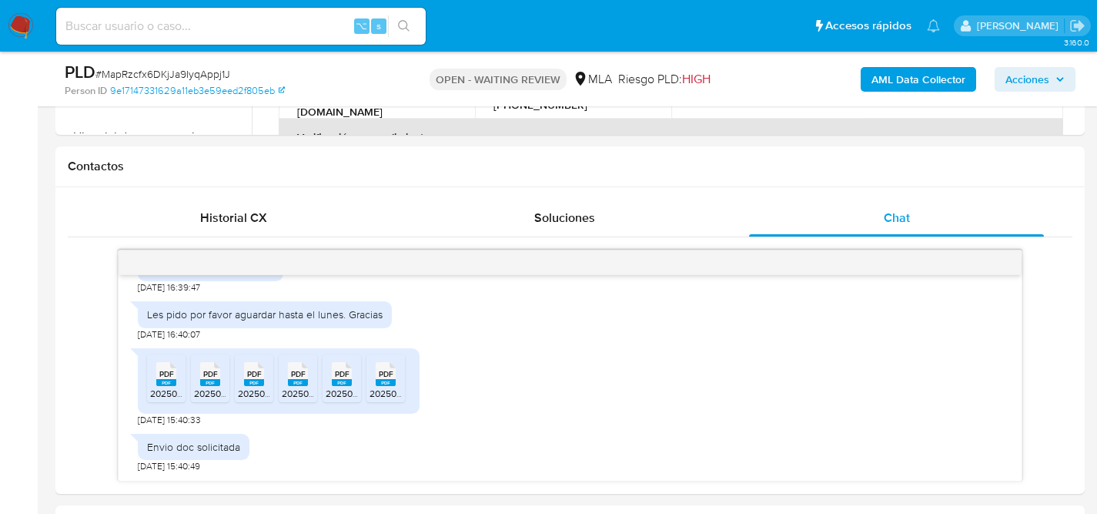
scroll to position [467, 0]
